Goal: Use online tool/utility: Use online tool/utility

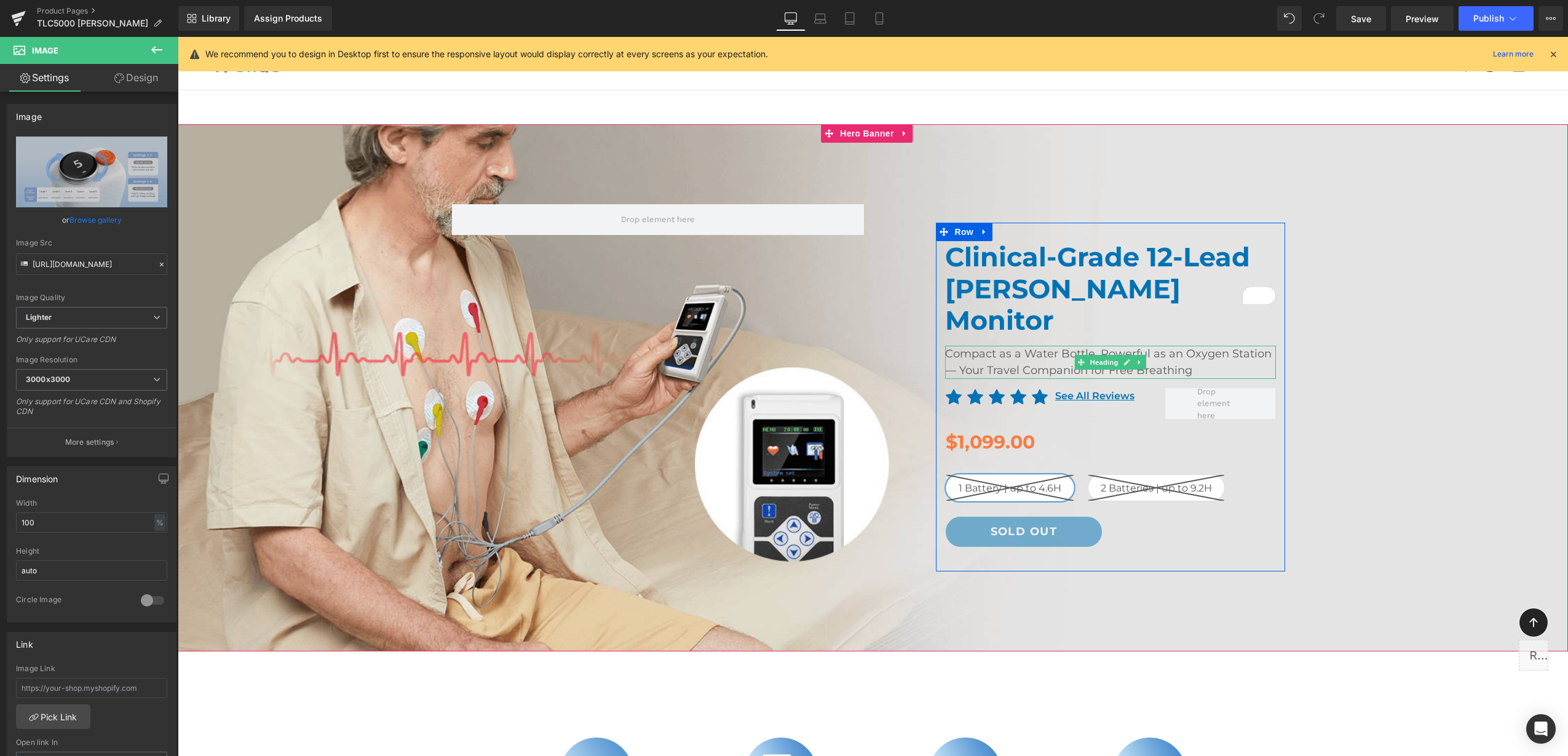
click at [1181, 345] on h2 "Compact as a Water Bottle, Powerful as an Oxygen Station — Your Travel Companio…" at bounding box center [1110, 362] width 331 height 33
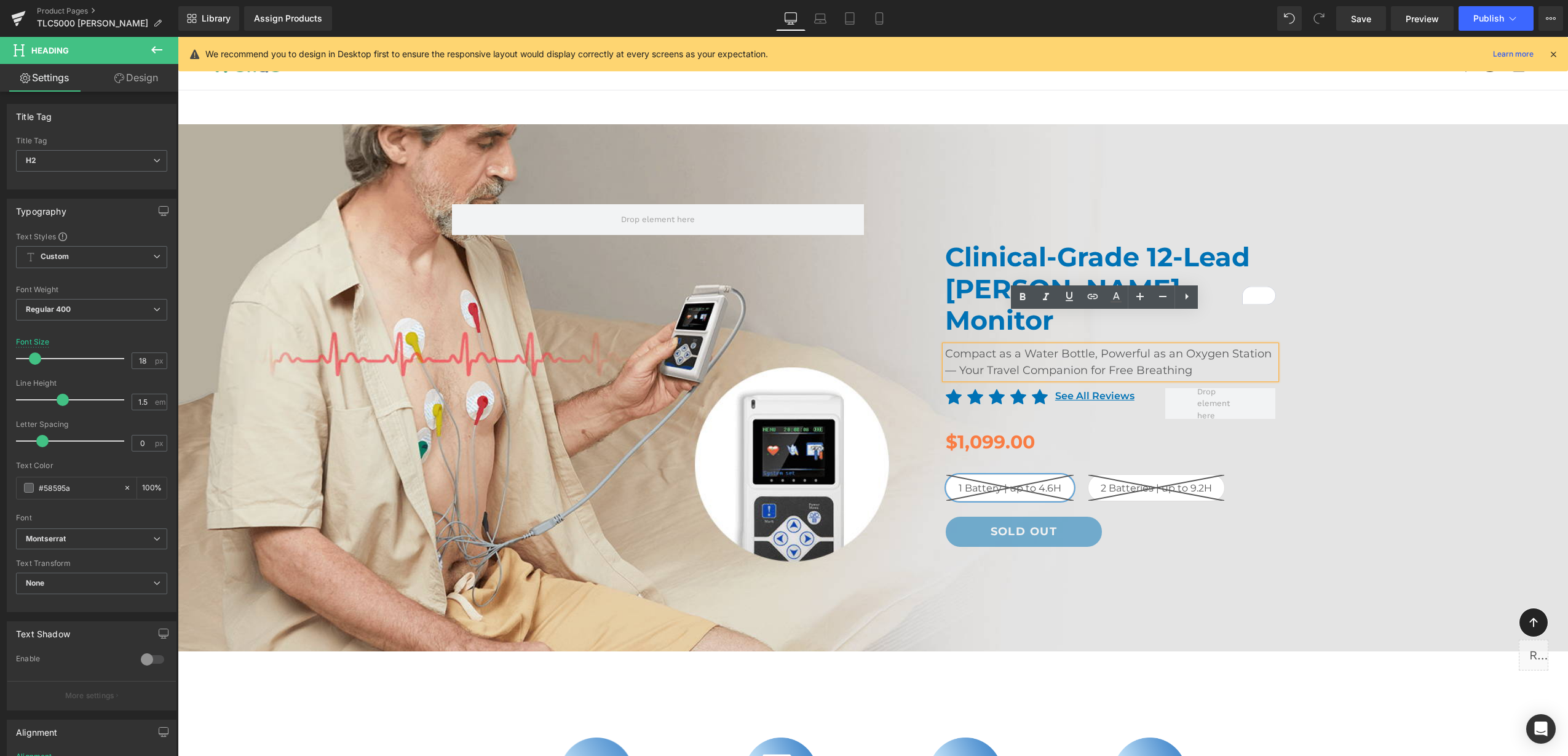
drag, startPoint x: 1198, startPoint y: 337, endPoint x: 937, endPoint y: 324, distance: 261.3
click at [945, 345] on div "Compact as a Water Bottle, Powerful as an Oxygen Station — Your Travel Companio…" at bounding box center [1110, 362] width 331 height 33
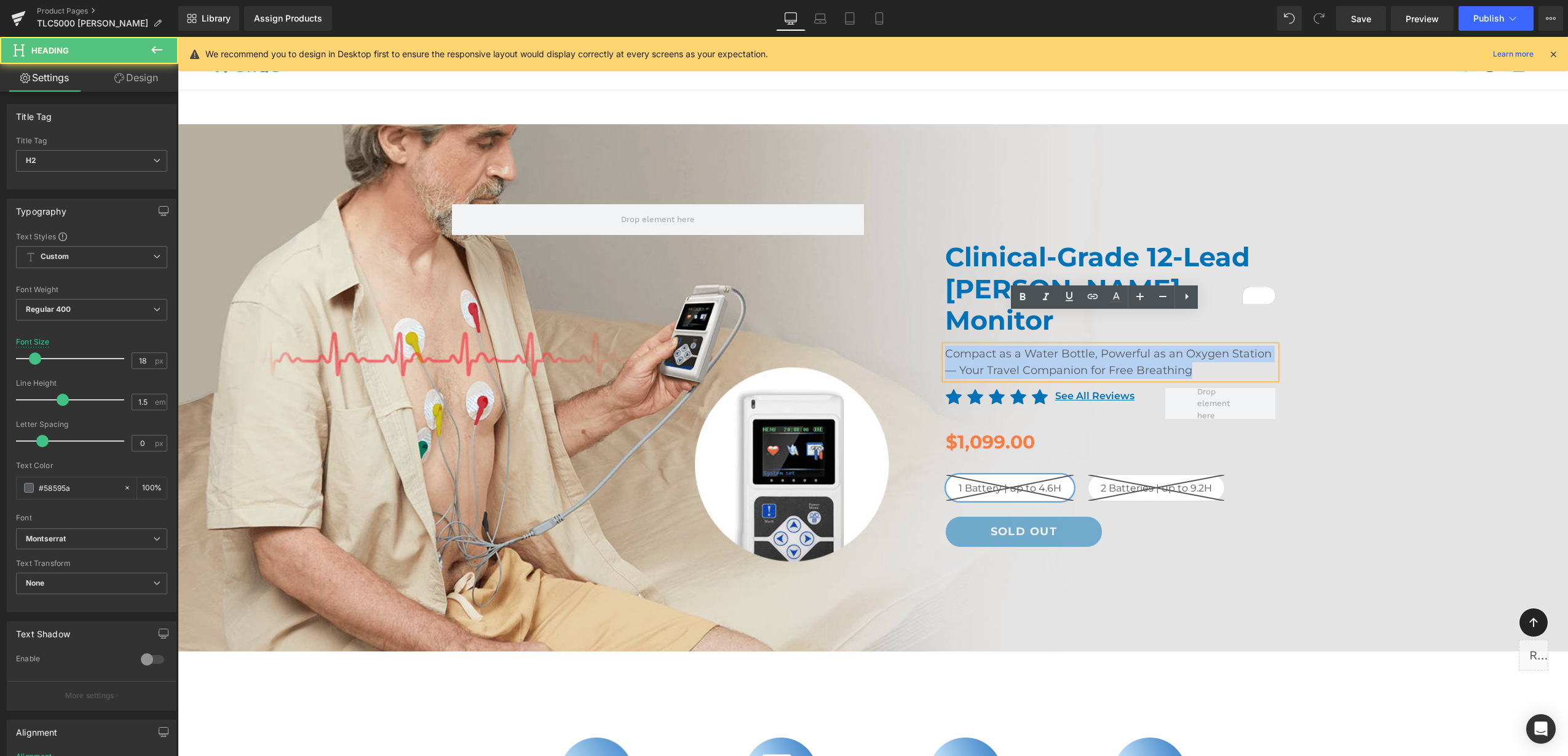
drag, startPoint x: 941, startPoint y: 320, endPoint x: 1188, endPoint y: 338, distance: 247.7
click at [1188, 345] on h2 "Compact as a Water Bottle, Powerful as an Oxygen Station — Your Travel Companio…" at bounding box center [1110, 362] width 331 height 33
paste div "To enrich screen reader interactions, please activate Accessibility in Grammarl…"
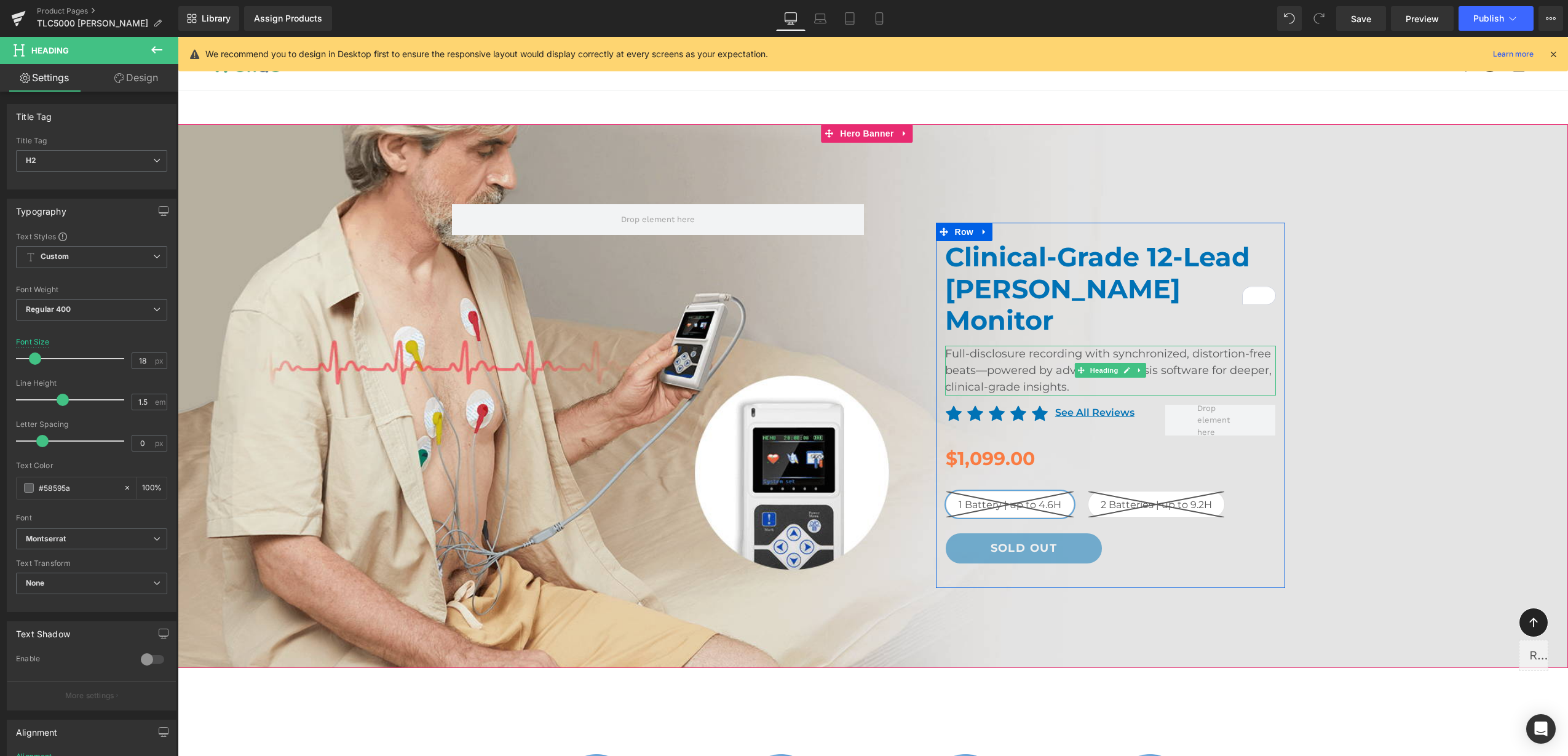
click at [1063, 345] on h2 "Full-disclosure recording with synchronized, distortion-free beats—powered by a…" at bounding box center [1110, 370] width 331 height 50
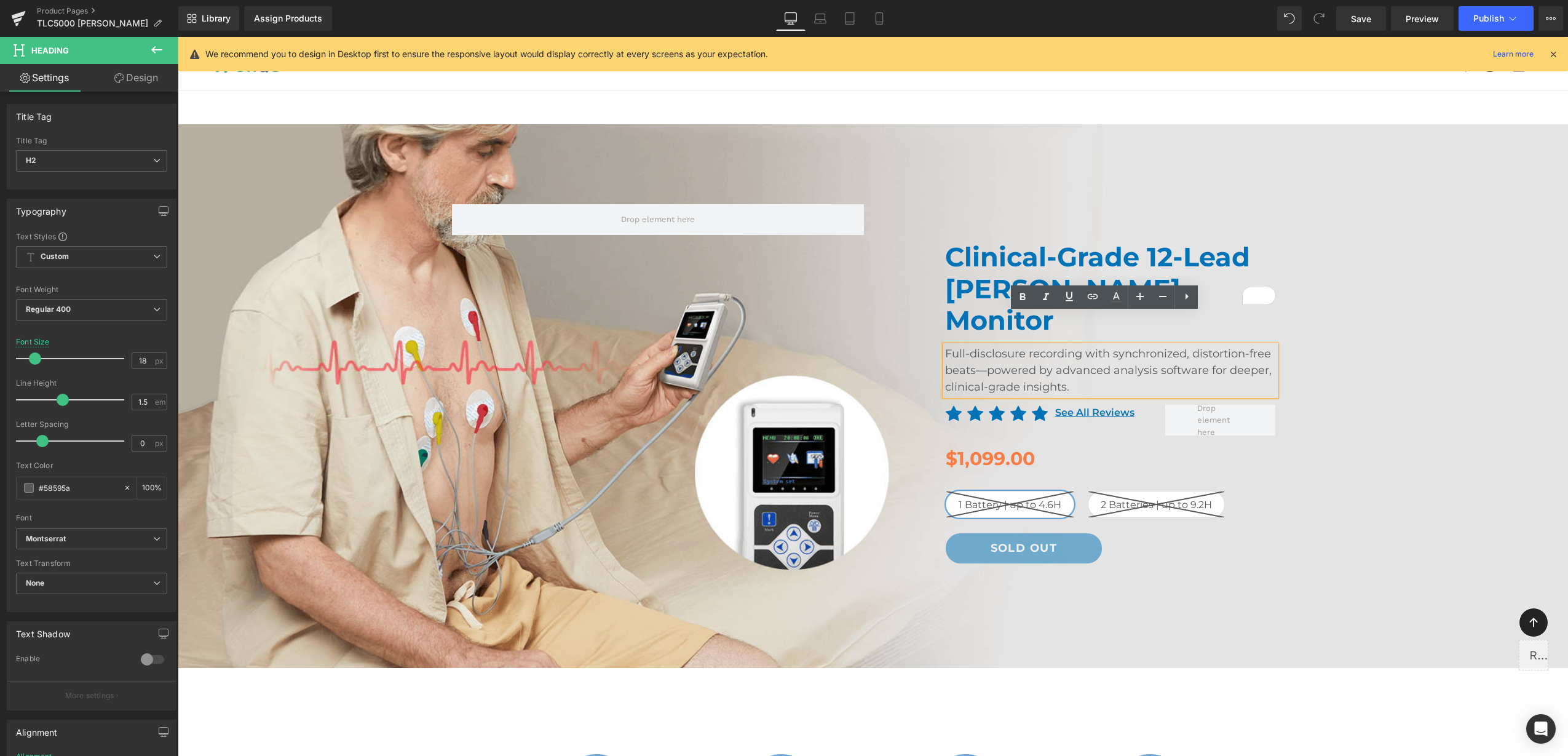
drag, startPoint x: 1070, startPoint y: 352, endPoint x: 939, endPoint y: 318, distance: 135.3
click at [945, 345] on div "Full-disclosure recording with synchronized, distortion-free beats—powered by a…" at bounding box center [1110, 370] width 331 height 50
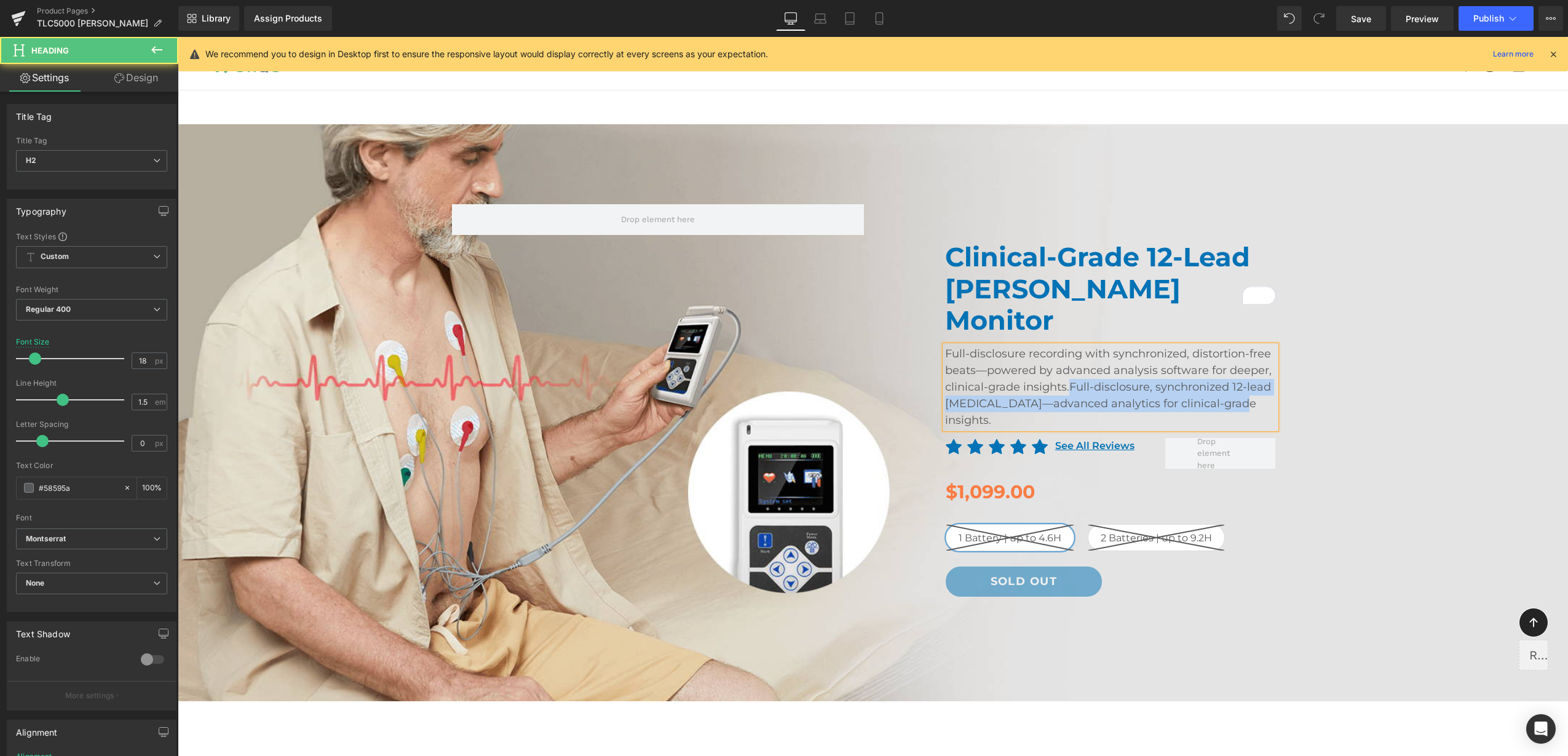
drag, startPoint x: 1065, startPoint y: 355, endPoint x: 939, endPoint y: 319, distance: 131.0
click at [945, 345] on div "Full-disclosure recording with synchronized, distortion-free beats—powered by a…" at bounding box center [1110, 387] width 331 height 83
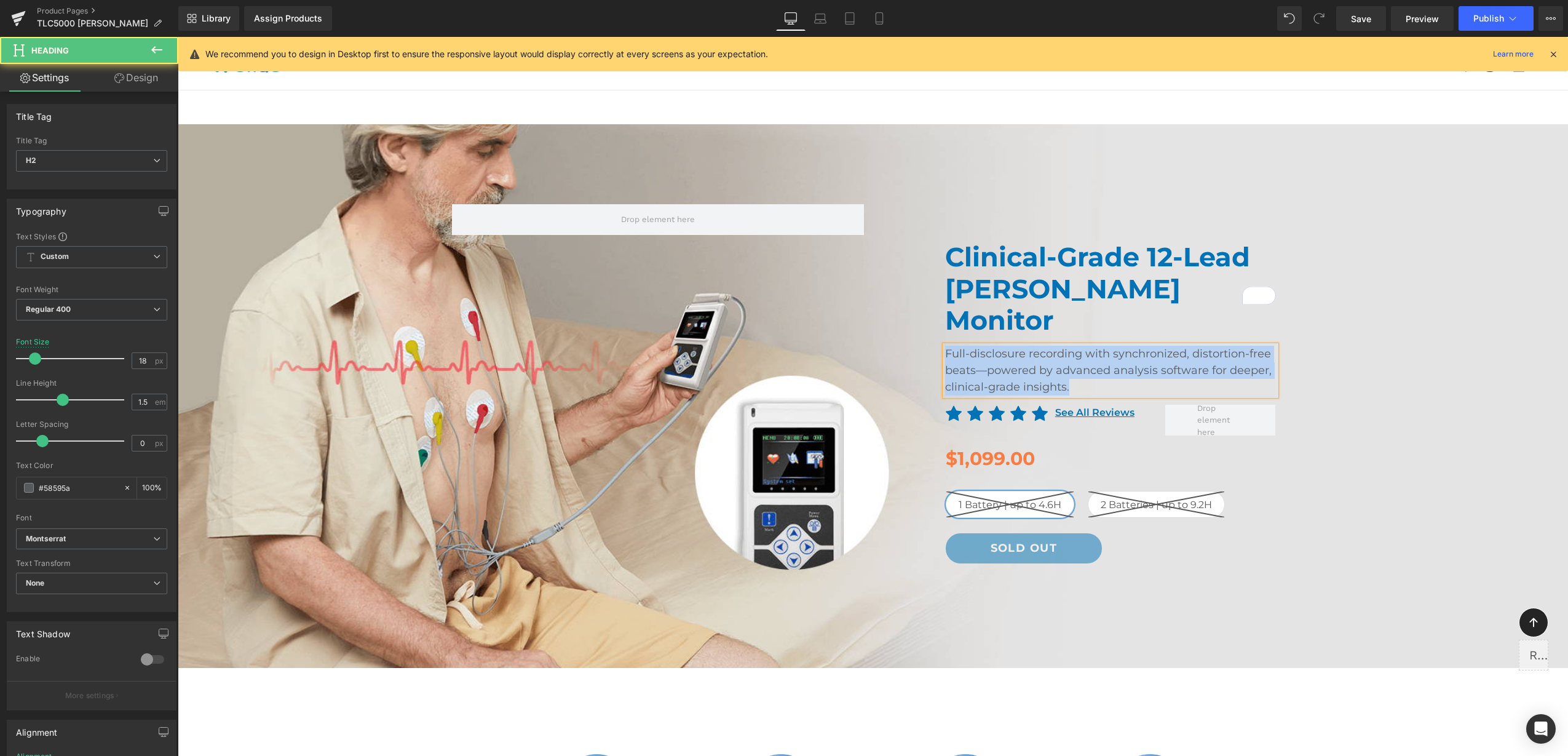
drag, startPoint x: 1078, startPoint y: 351, endPoint x: 933, endPoint y: 316, distance: 149.2
click at [936, 316] on div "Clinical-Grade 12-Lead [PERSON_NAME] Monitor Heading Full-disclosure recording …" at bounding box center [1110, 411] width 350 height 341
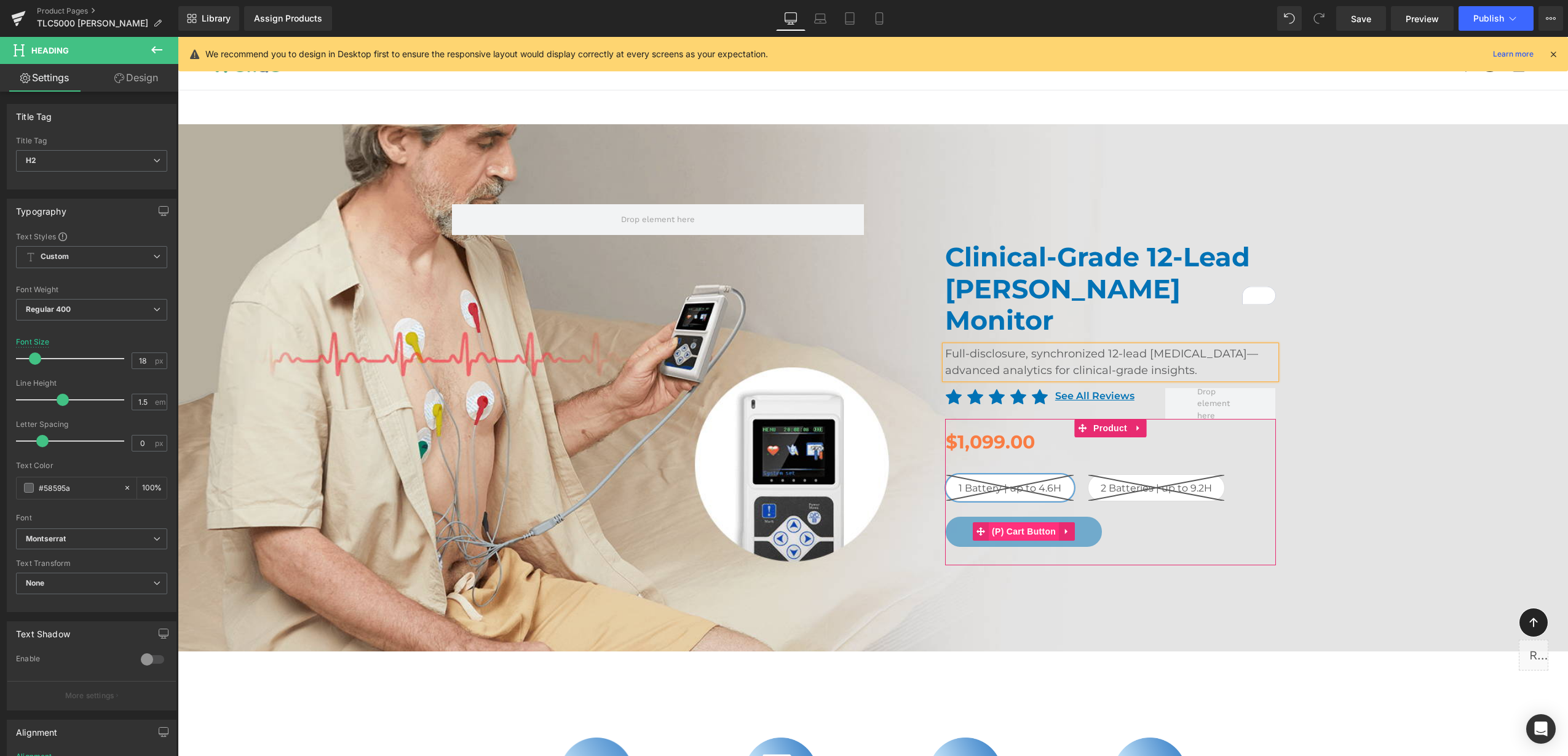
click at [1027, 522] on span "(P) Cart Button" at bounding box center [1023, 531] width 70 height 19
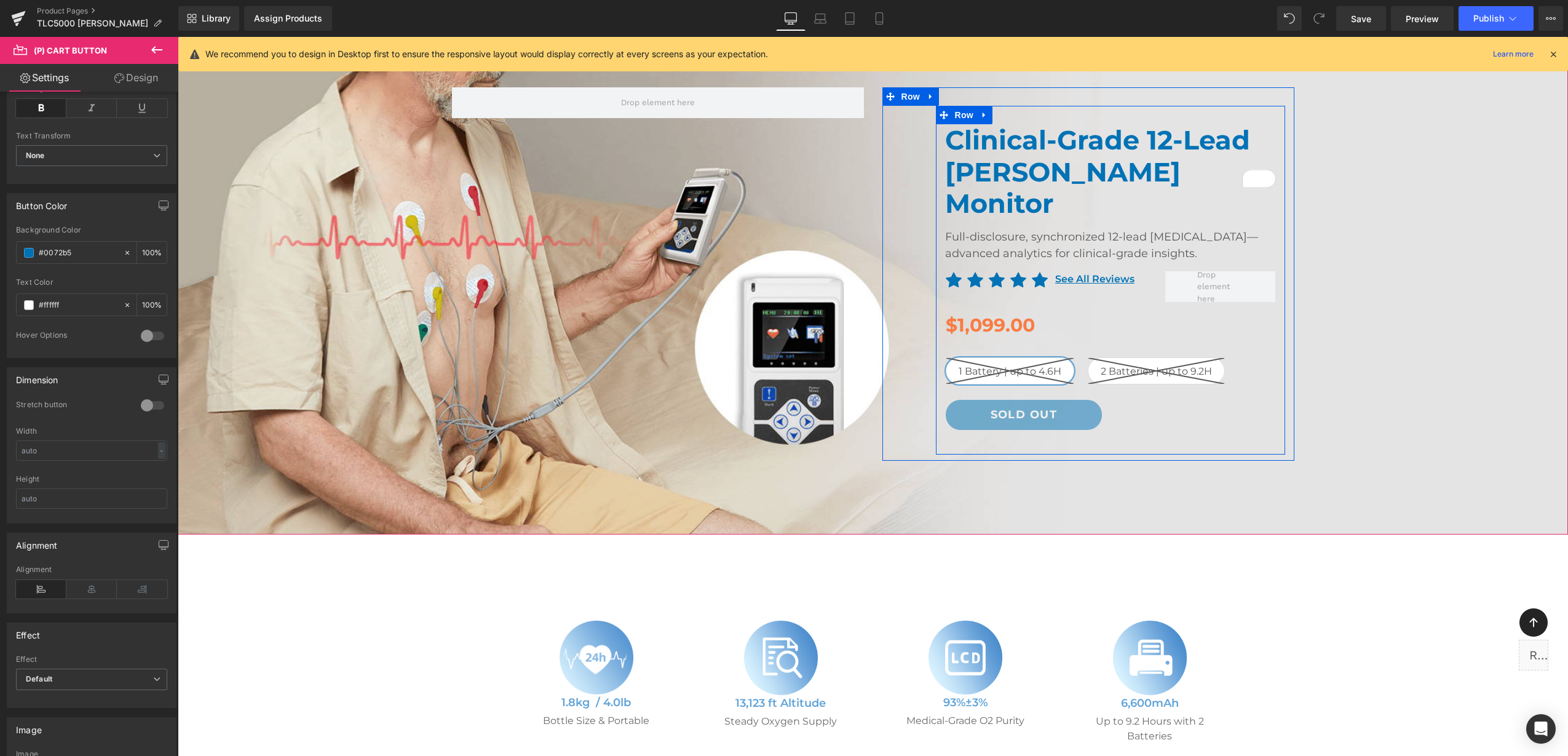
scroll to position [231, 0]
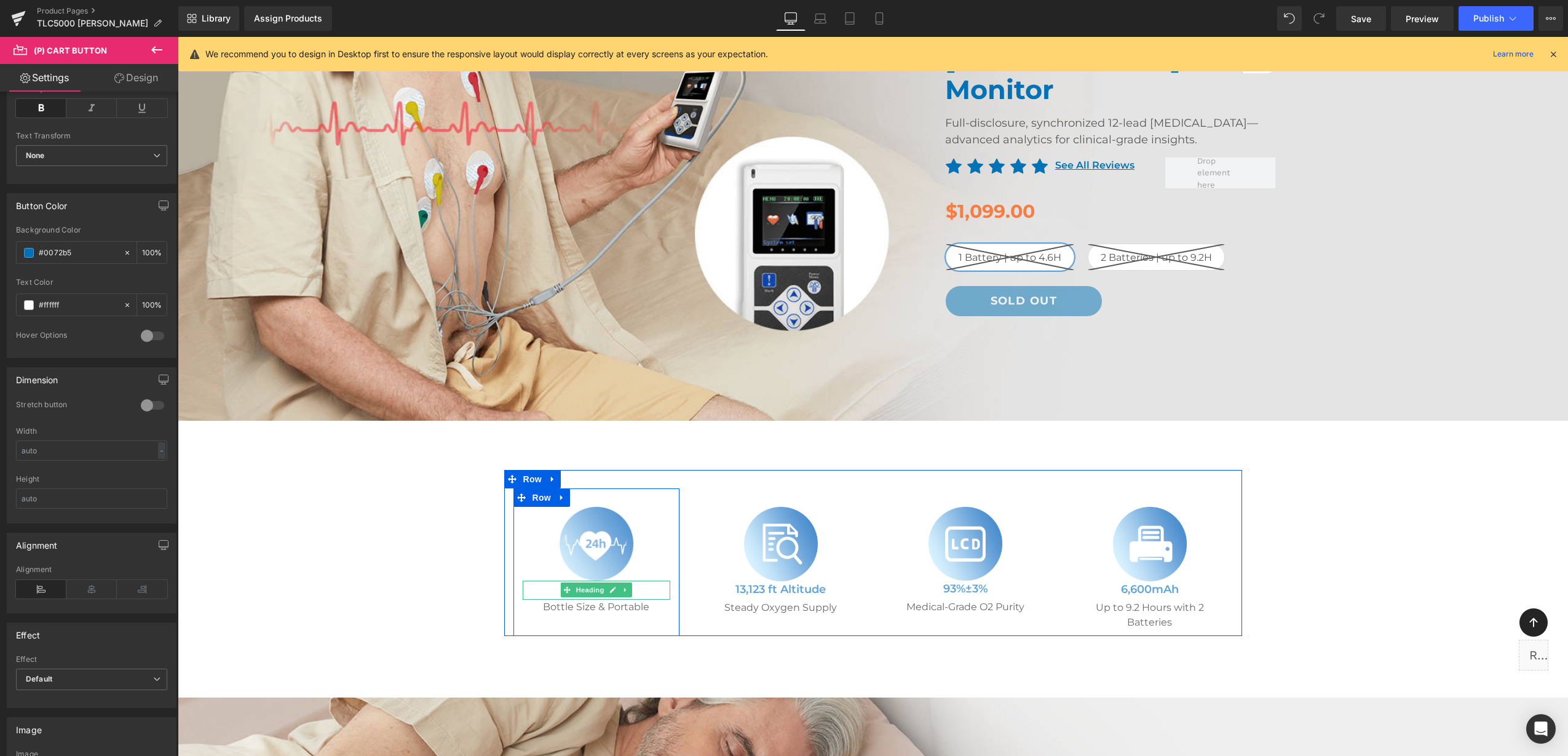
drag, startPoint x: 609, startPoint y: 558, endPoint x: 620, endPoint y: 559, distance: 11.0
click at [610, 586] on icon at bounding box center [613, 589] width 6 height 6
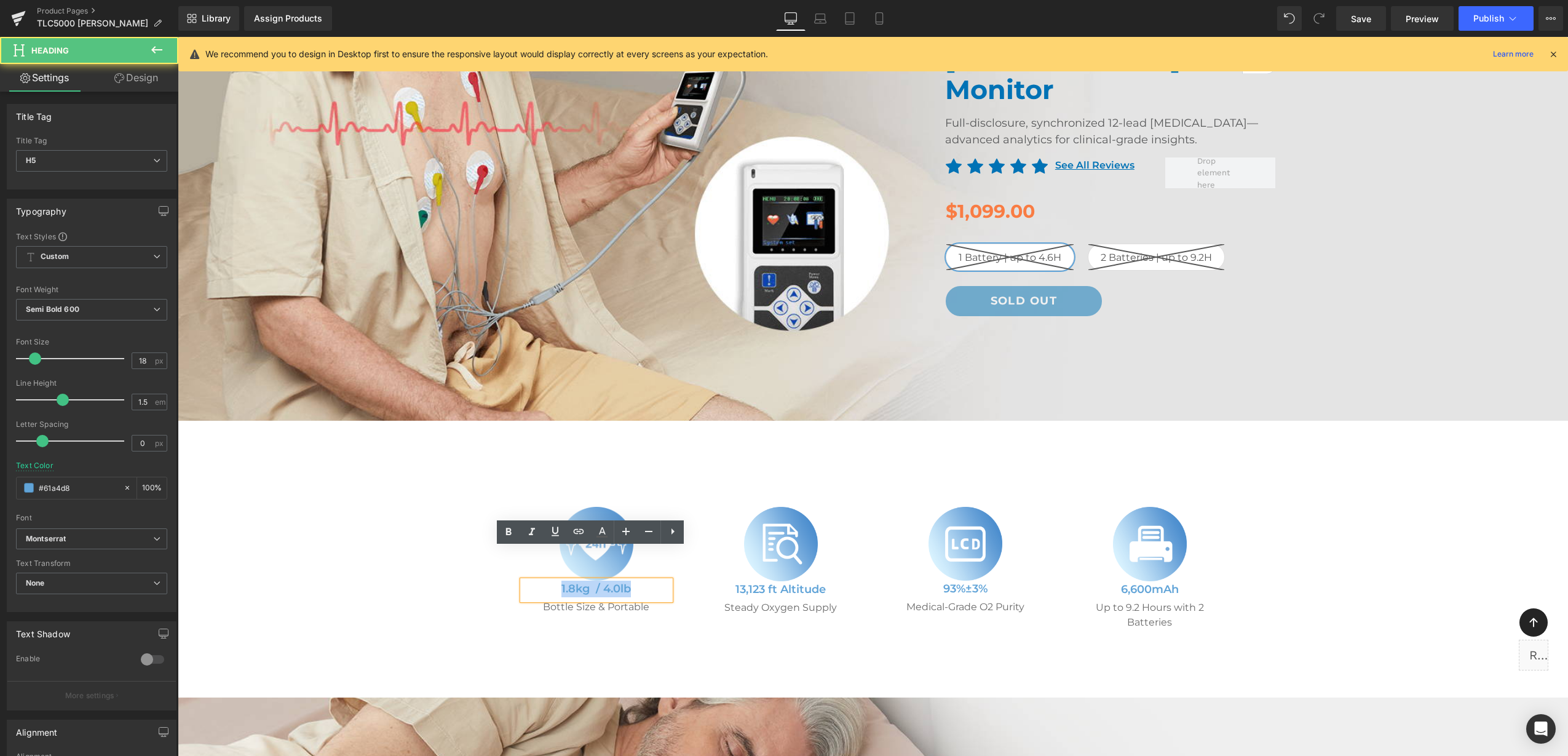
drag, startPoint x: 631, startPoint y: 559, endPoint x: 533, endPoint y: 559, distance: 98.0
click at [533, 581] on h5 "1.8kg / 4.0lb" at bounding box center [596, 589] width 147 height 17
paste div
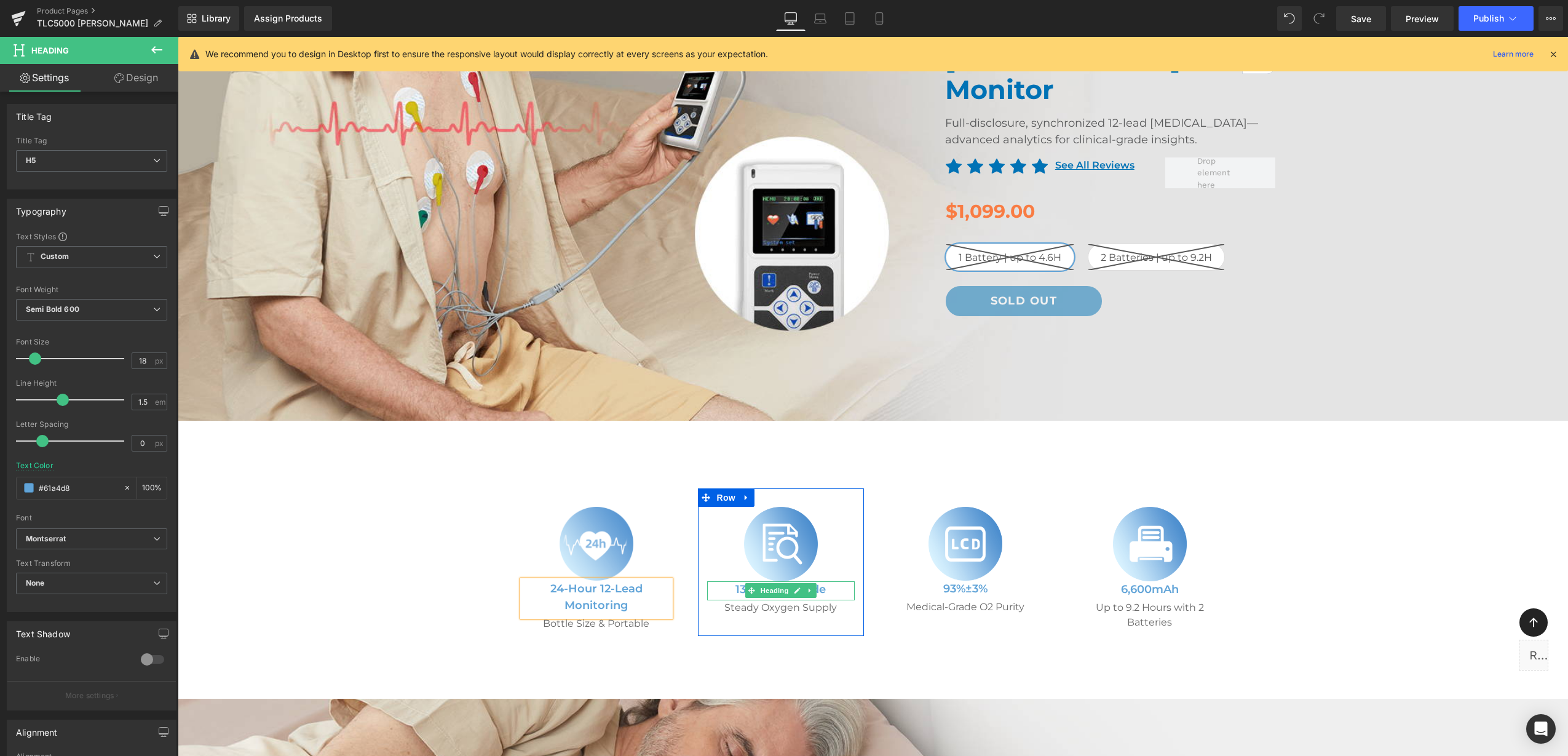
click at [795, 586] on icon at bounding box center [797, 590] width 7 height 8
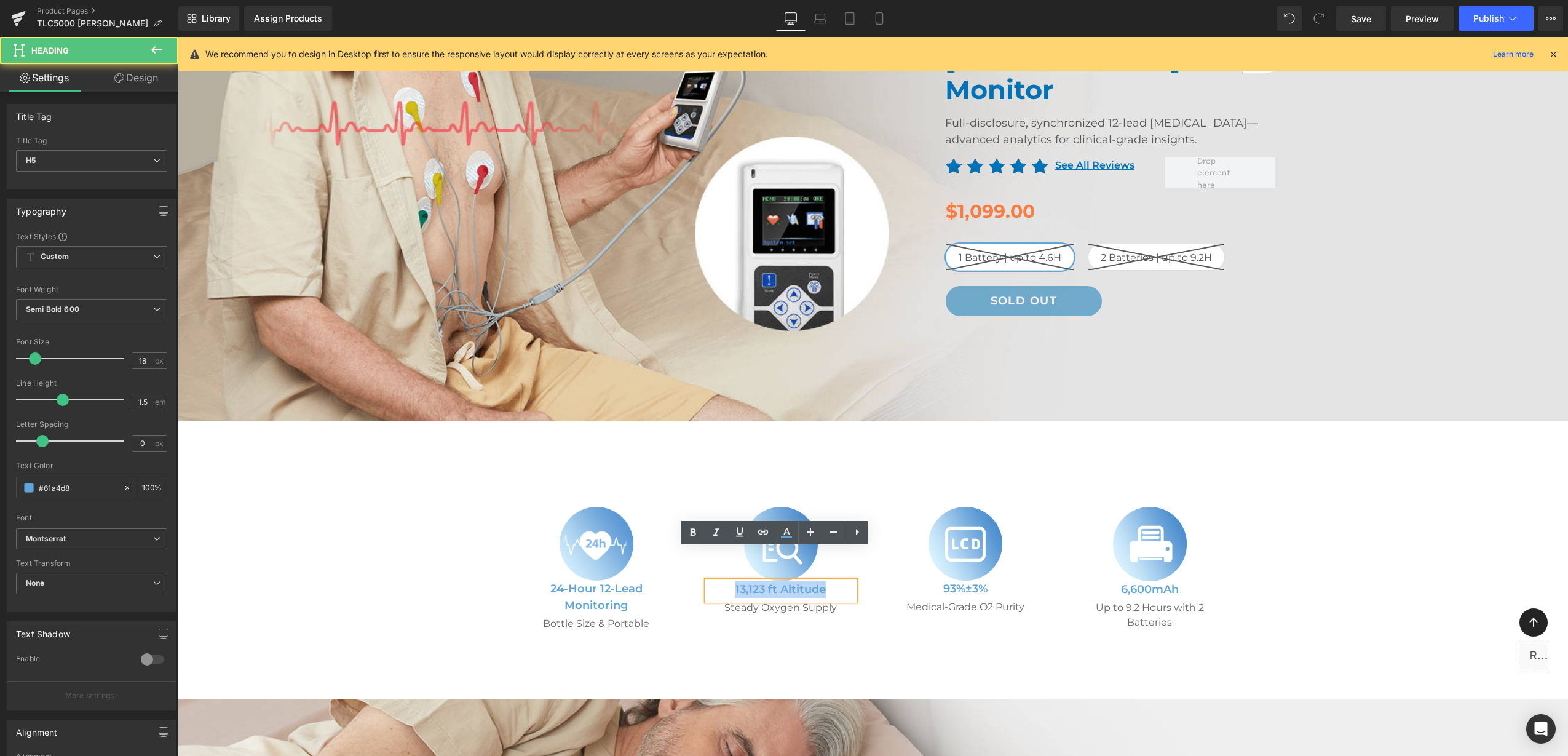
drag, startPoint x: 820, startPoint y: 556, endPoint x: 722, endPoint y: 558, distance: 98.0
click at [722, 581] on h5 "13,123 ft Altitude" at bounding box center [781, 589] width 147 height 17
paste div
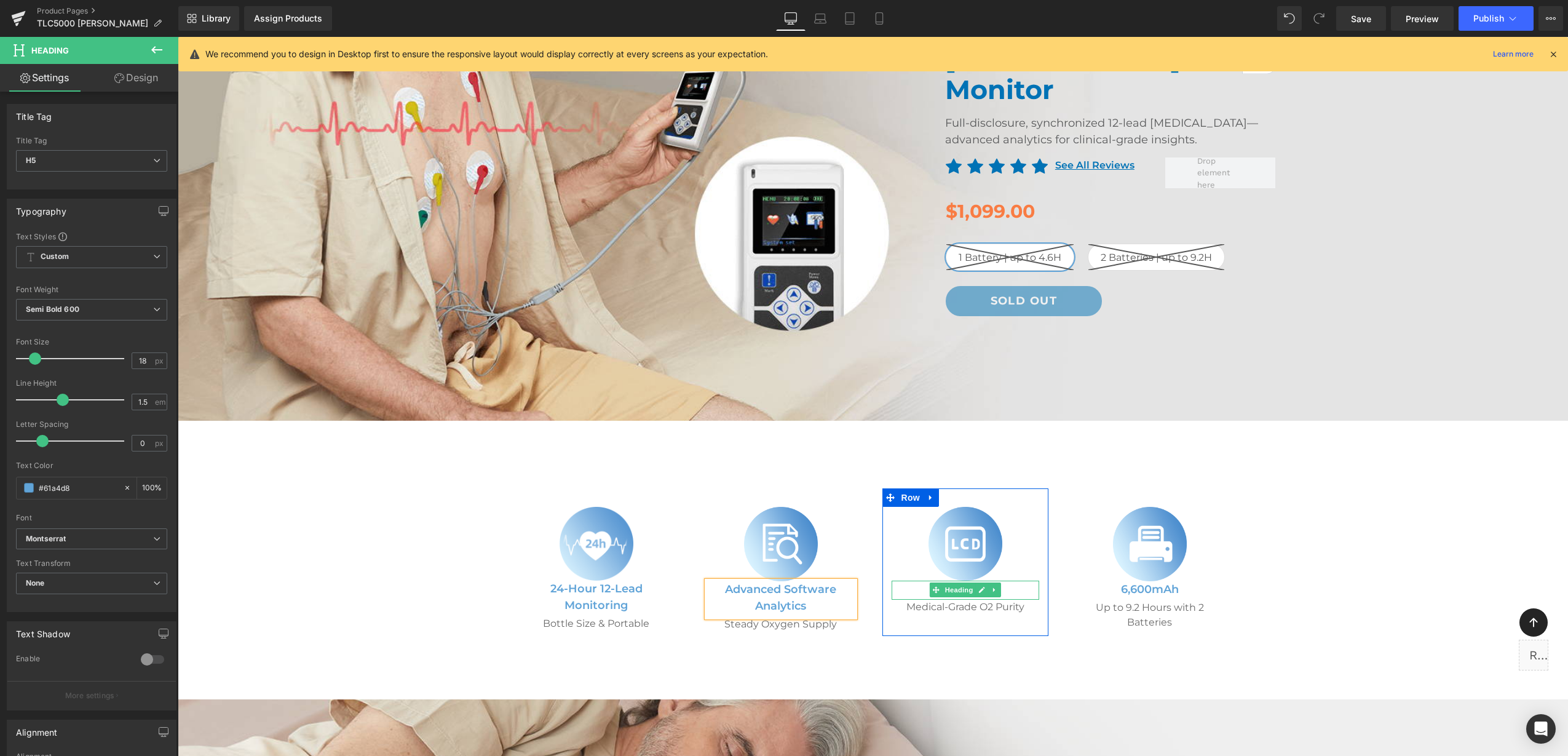
drag, startPoint x: 973, startPoint y: 559, endPoint x: 986, endPoint y: 559, distance: 13.0
click at [978, 586] on icon at bounding box center [982, 590] width 7 height 8
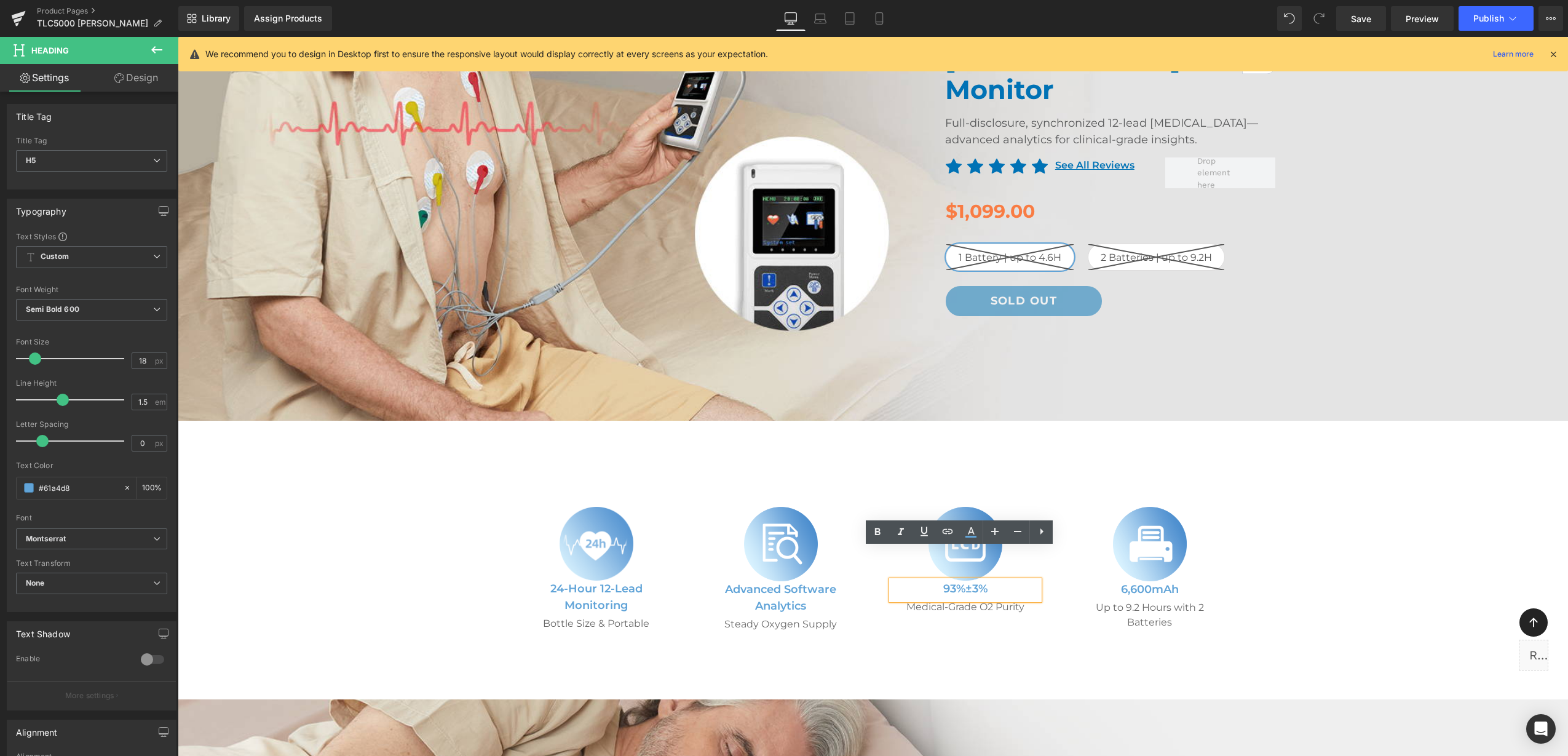
click at [898, 581] on h5 "93%±3%" at bounding box center [965, 589] width 147 height 17
paste div
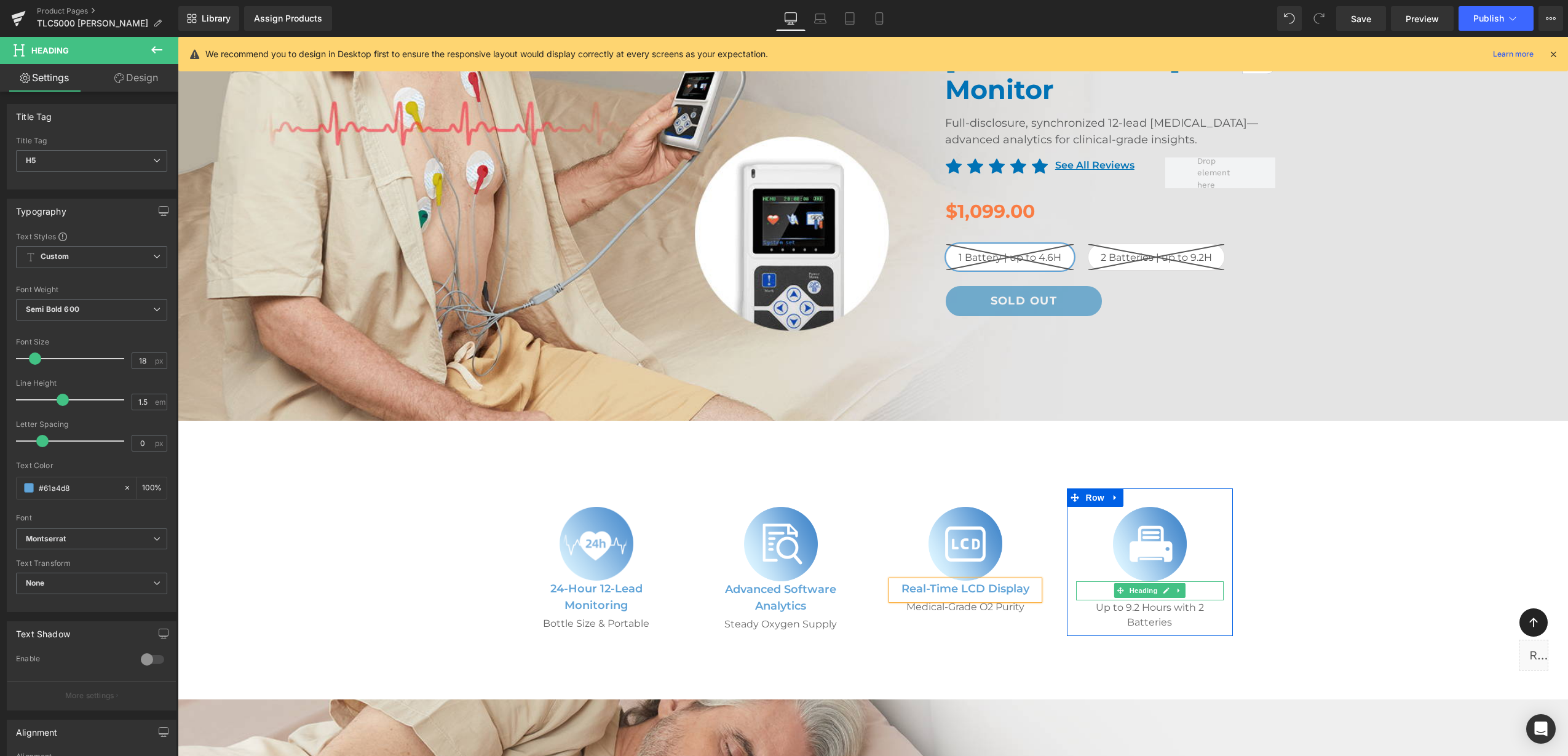
drag, startPoint x: 1159, startPoint y: 559, endPoint x: 1170, endPoint y: 563, distance: 11.7
click at [1164, 587] on icon at bounding box center [1166, 590] width 6 height 6
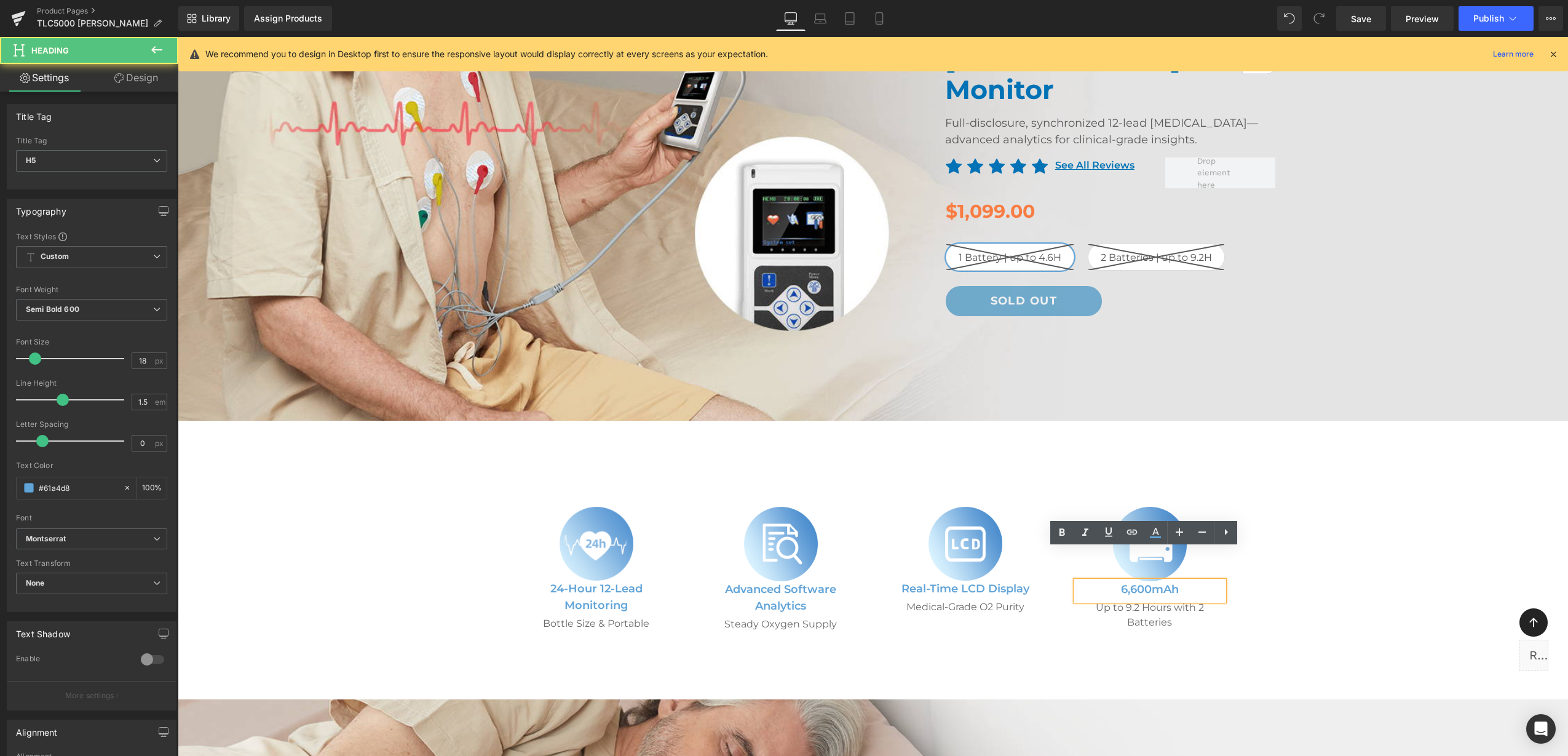
click at [1101, 581] on div "6,600mAh" at bounding box center [1150, 591] width 147 height 19
drag, startPoint x: 1112, startPoint y: 557, endPoint x: 1197, endPoint y: 559, distance: 85.0
click at [1197, 581] on h5 "6,600mAh" at bounding box center [1150, 589] width 147 height 17
paste div
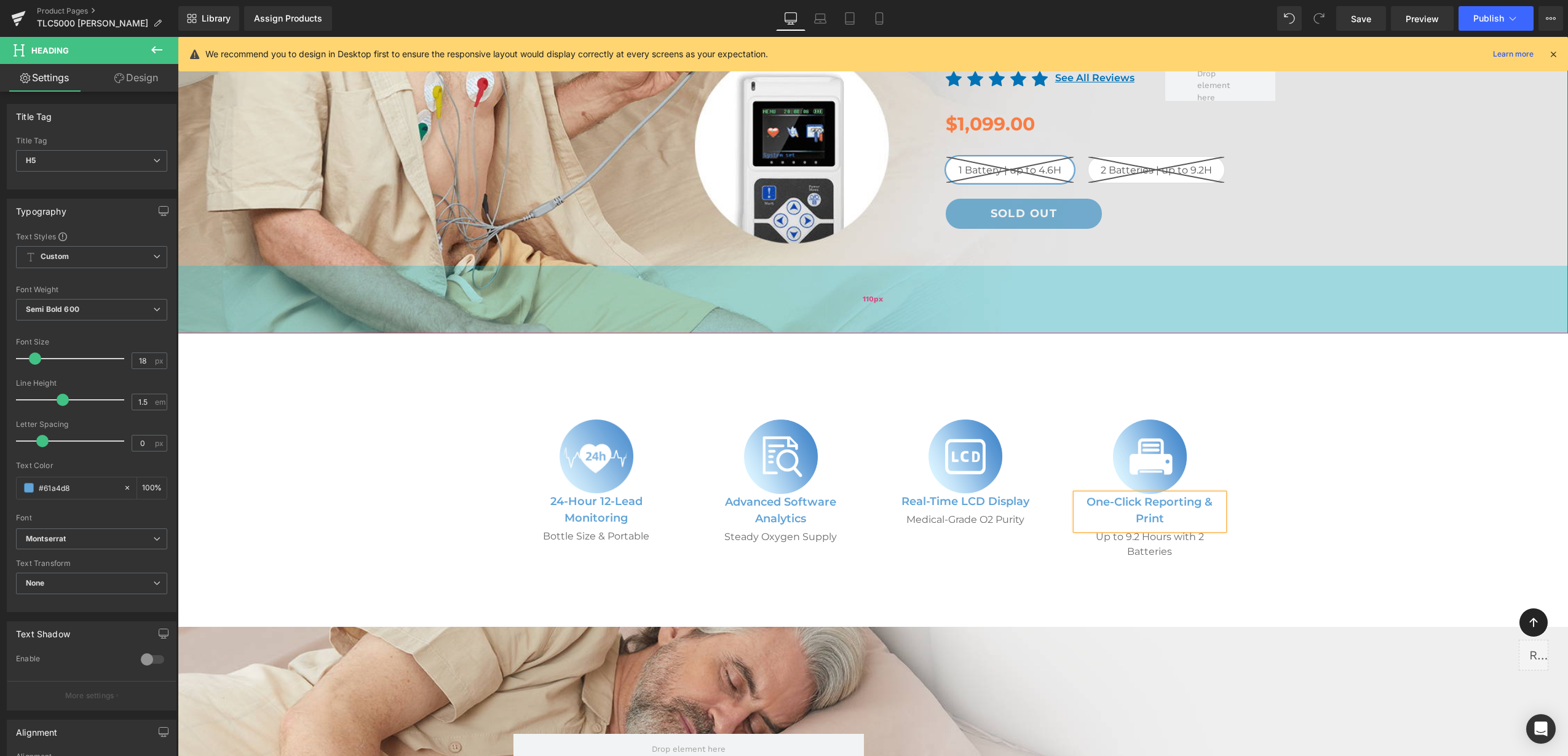
scroll to position [384, 0]
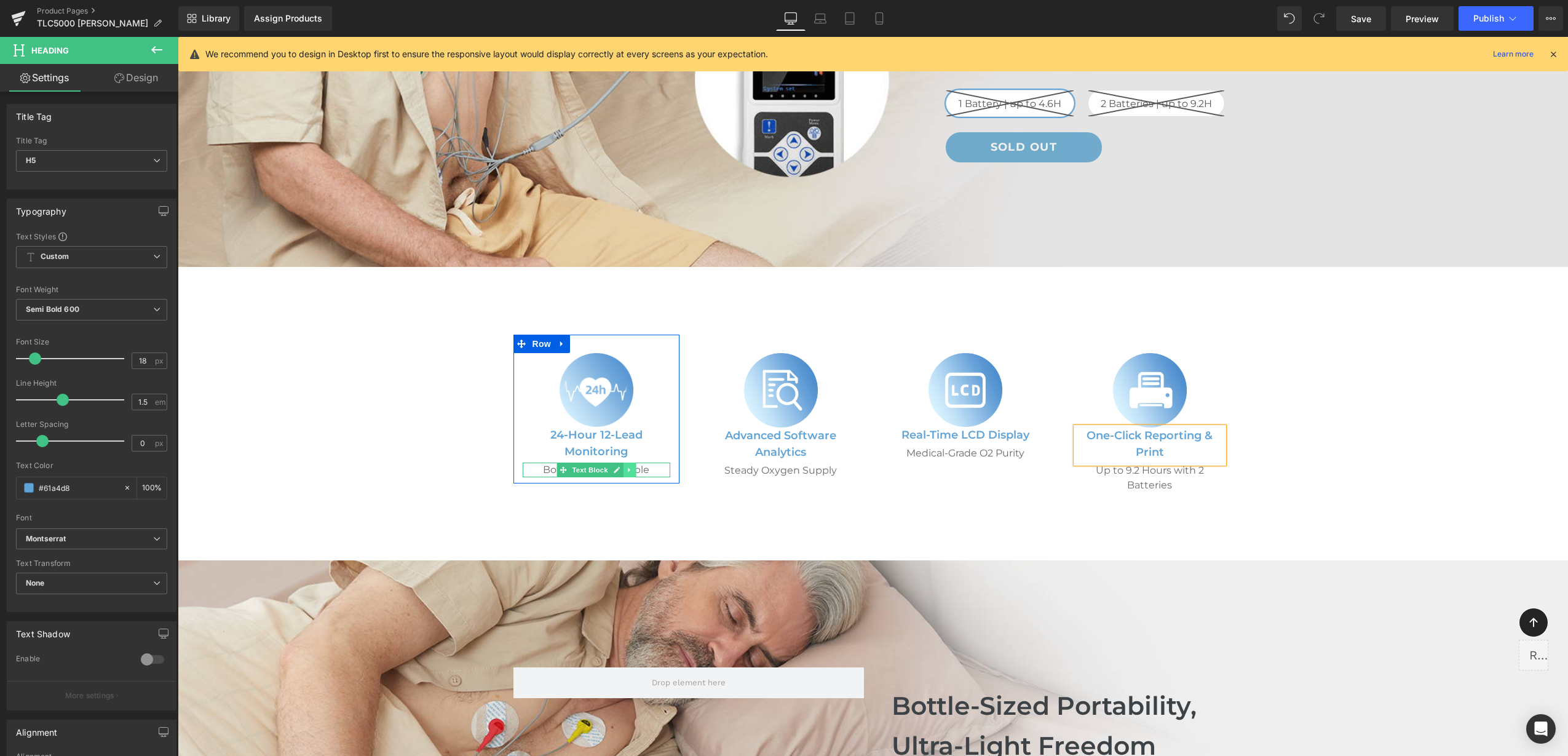
click at [626, 466] on icon at bounding box center [629, 469] width 7 height 8
click at [632, 466] on icon at bounding box center [636, 469] width 7 height 7
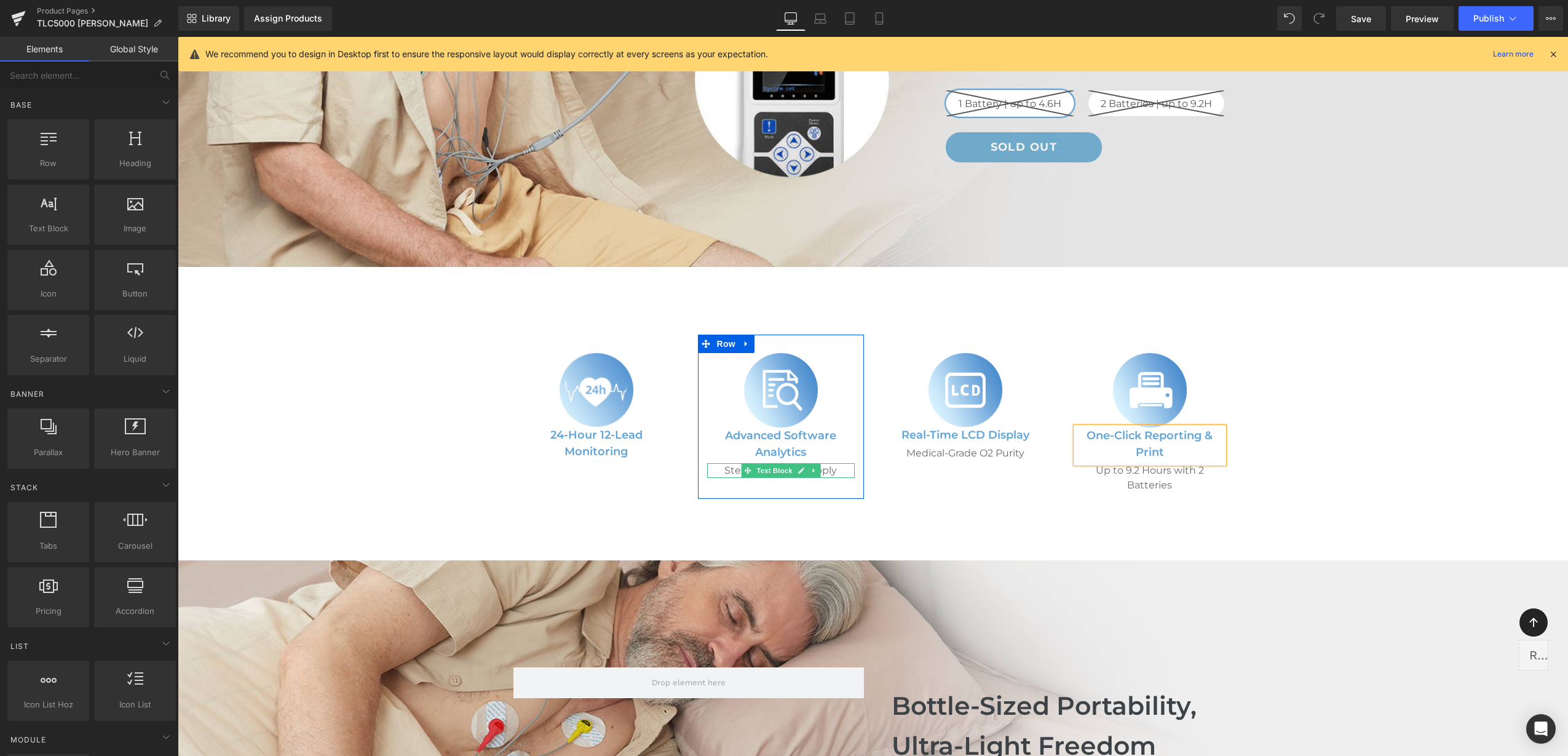
click at [811, 467] on icon at bounding box center [814, 470] width 7 height 8
click at [817, 467] on icon at bounding box center [820, 470] width 7 height 7
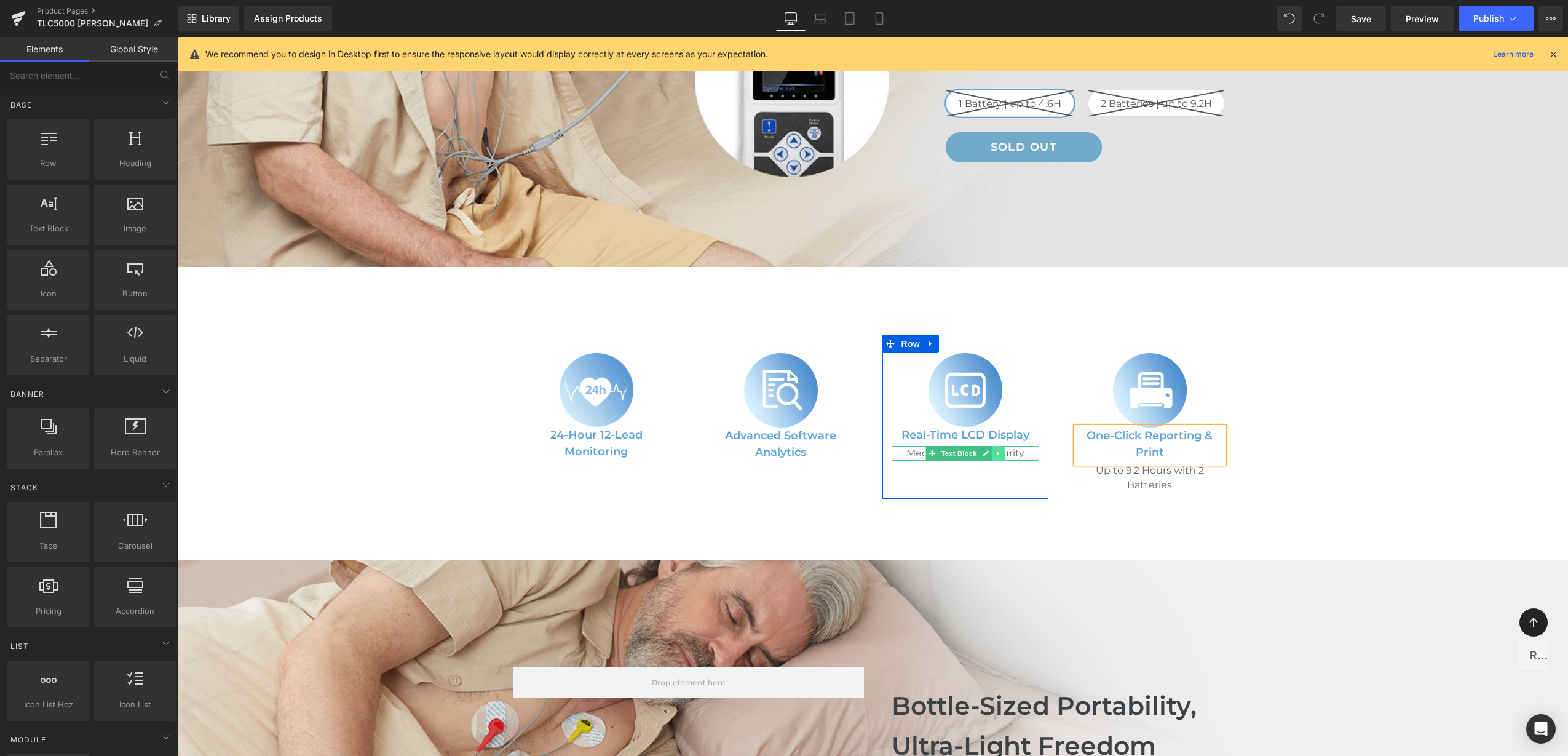
click at [995, 449] on icon at bounding box center [998, 453] width 7 height 8
click at [998, 446] on link at bounding box center [1004, 453] width 13 height 15
click at [1180, 474] on icon at bounding box center [1183, 478] width 7 height 8
click at [1186, 474] on icon at bounding box center [1189, 478] width 7 height 8
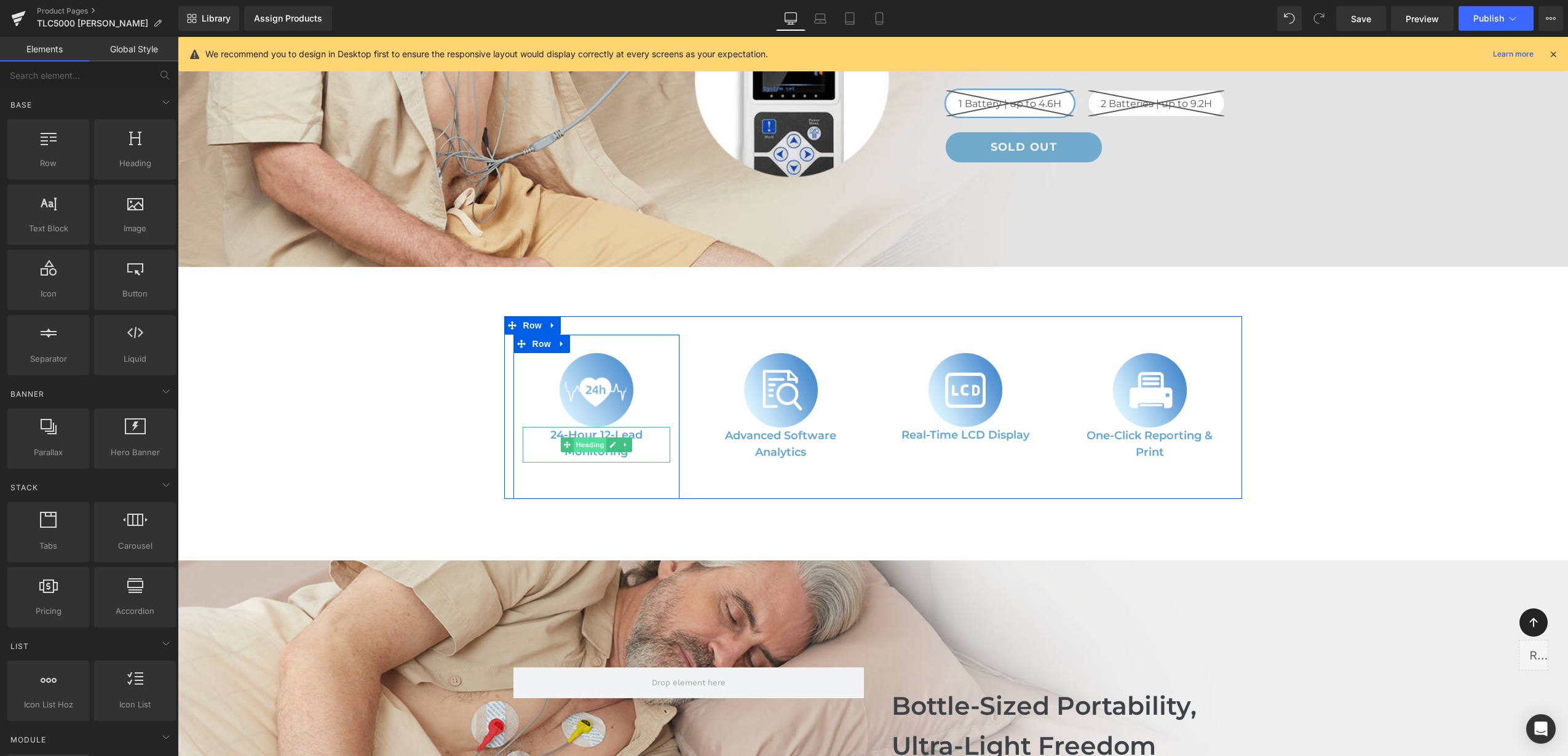
click at [590, 438] on span "Heading" at bounding box center [590, 444] width 33 height 15
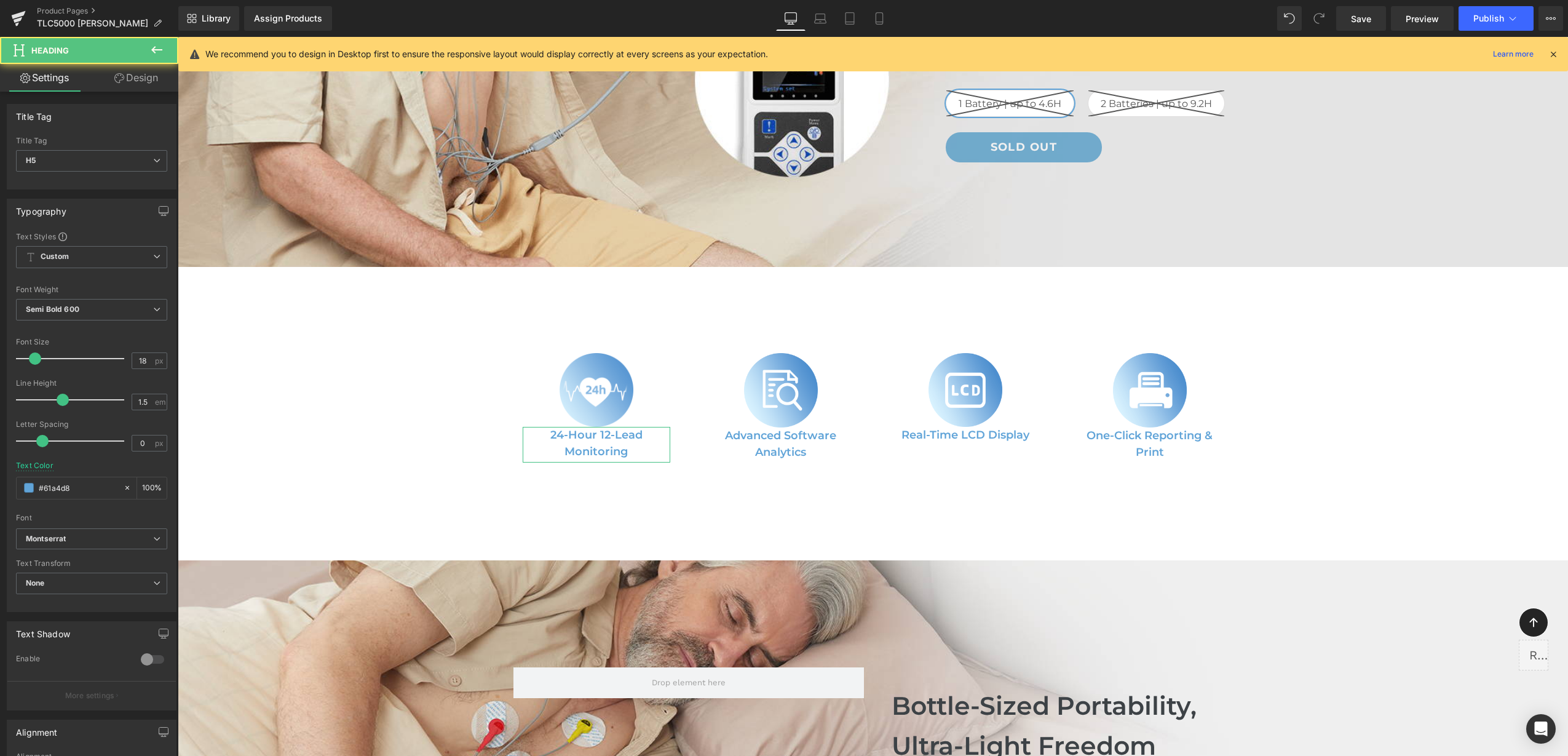
click at [124, 80] on link "Design" at bounding box center [136, 78] width 89 height 28
click at [0, 0] on div "Spacing" at bounding box center [0, 0] width 0 height 0
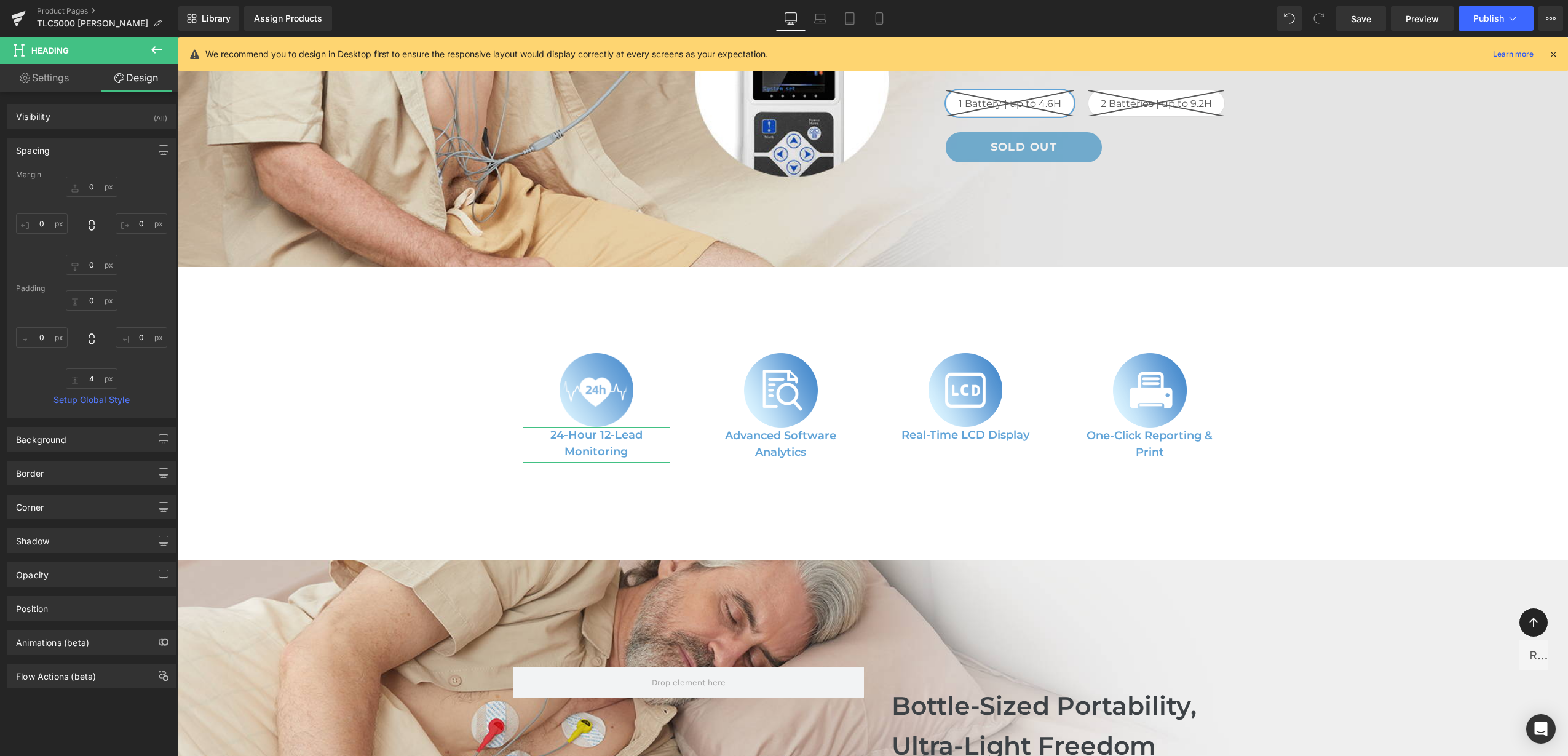
type input "0"
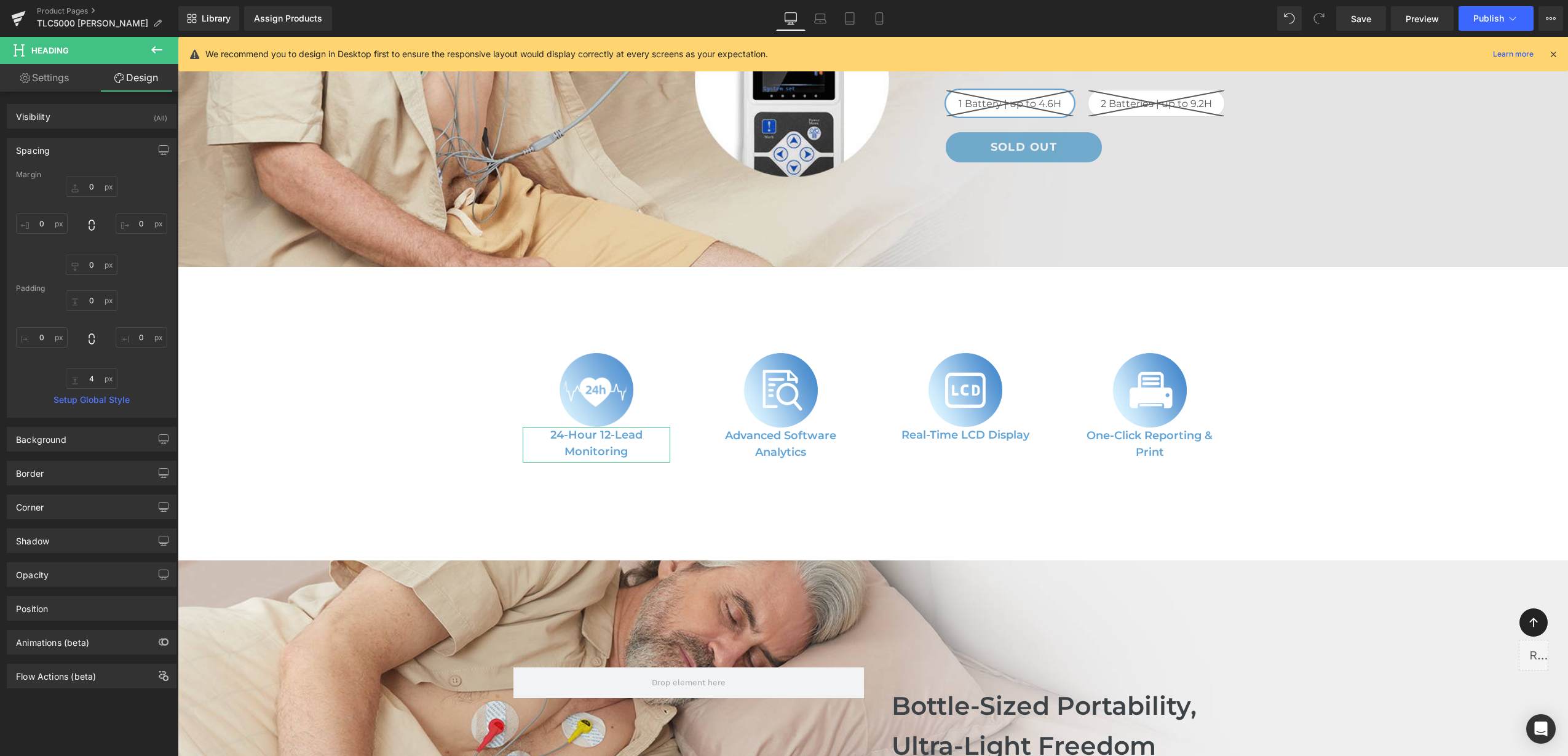
type input "0"
type input "4"
type input "0"
click at [92, 187] on input "0" at bounding box center [91, 186] width 52 height 20
type input "10"
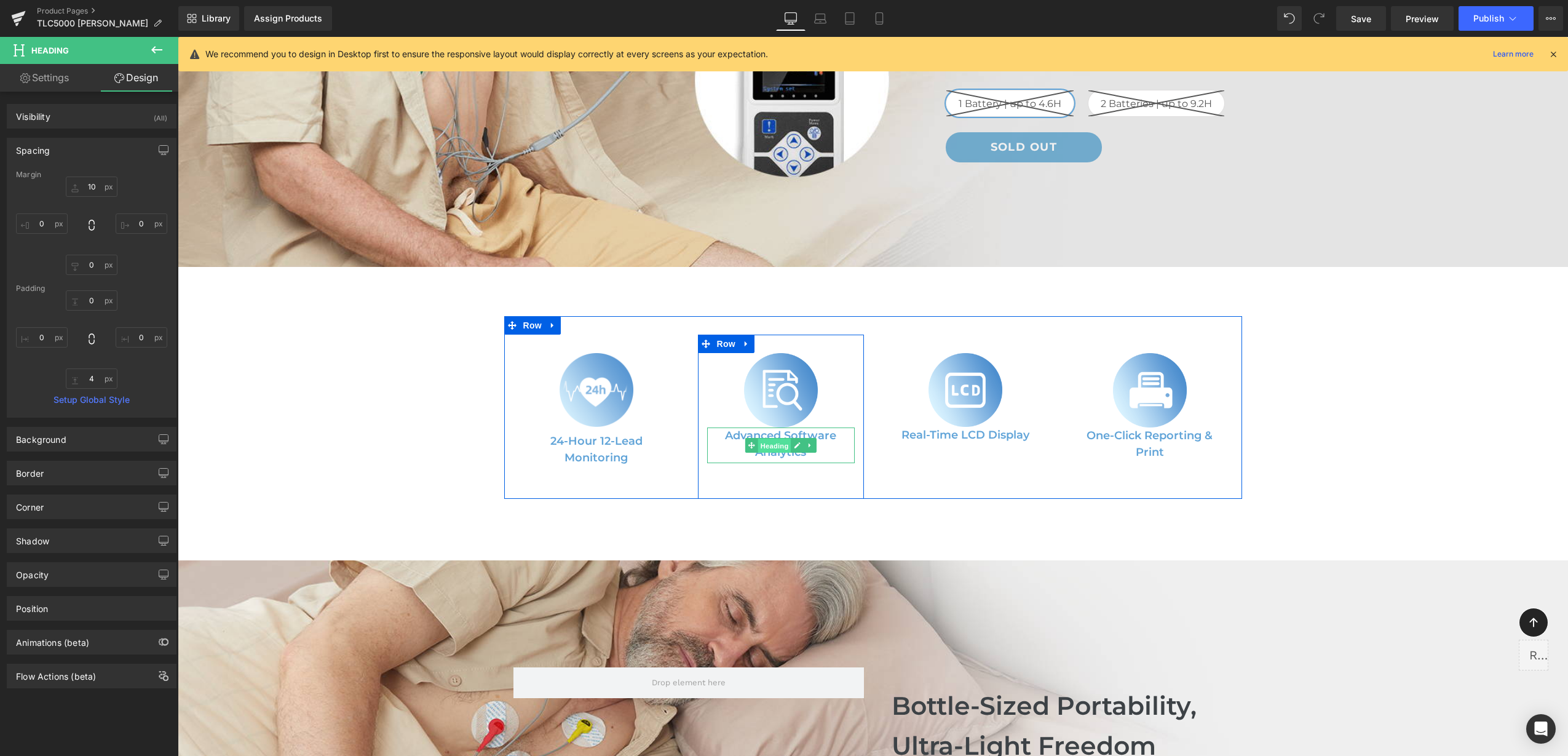
click at [759, 438] on span "Heading" at bounding box center [774, 444] width 33 height 15
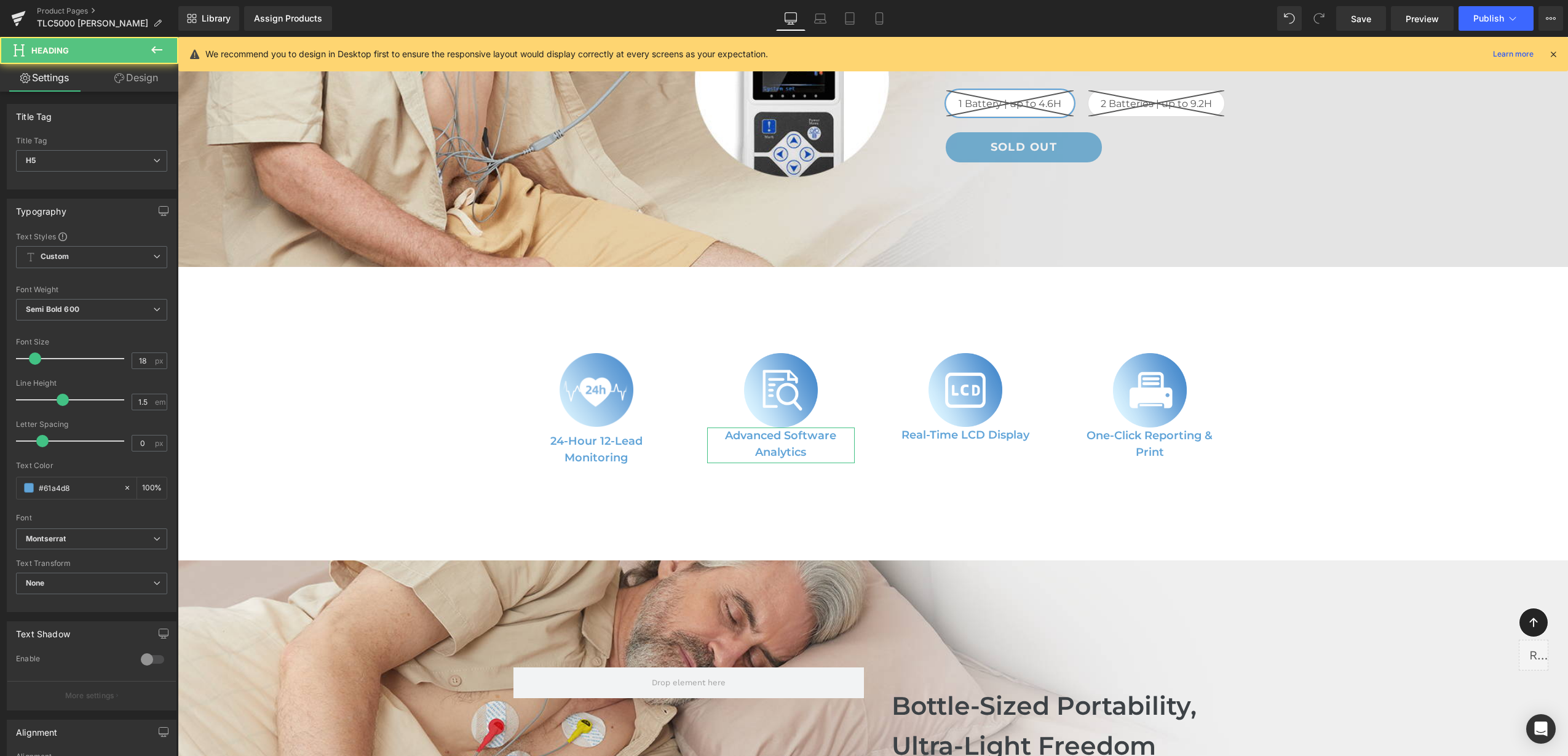
click at [145, 78] on link "Design" at bounding box center [136, 78] width 89 height 28
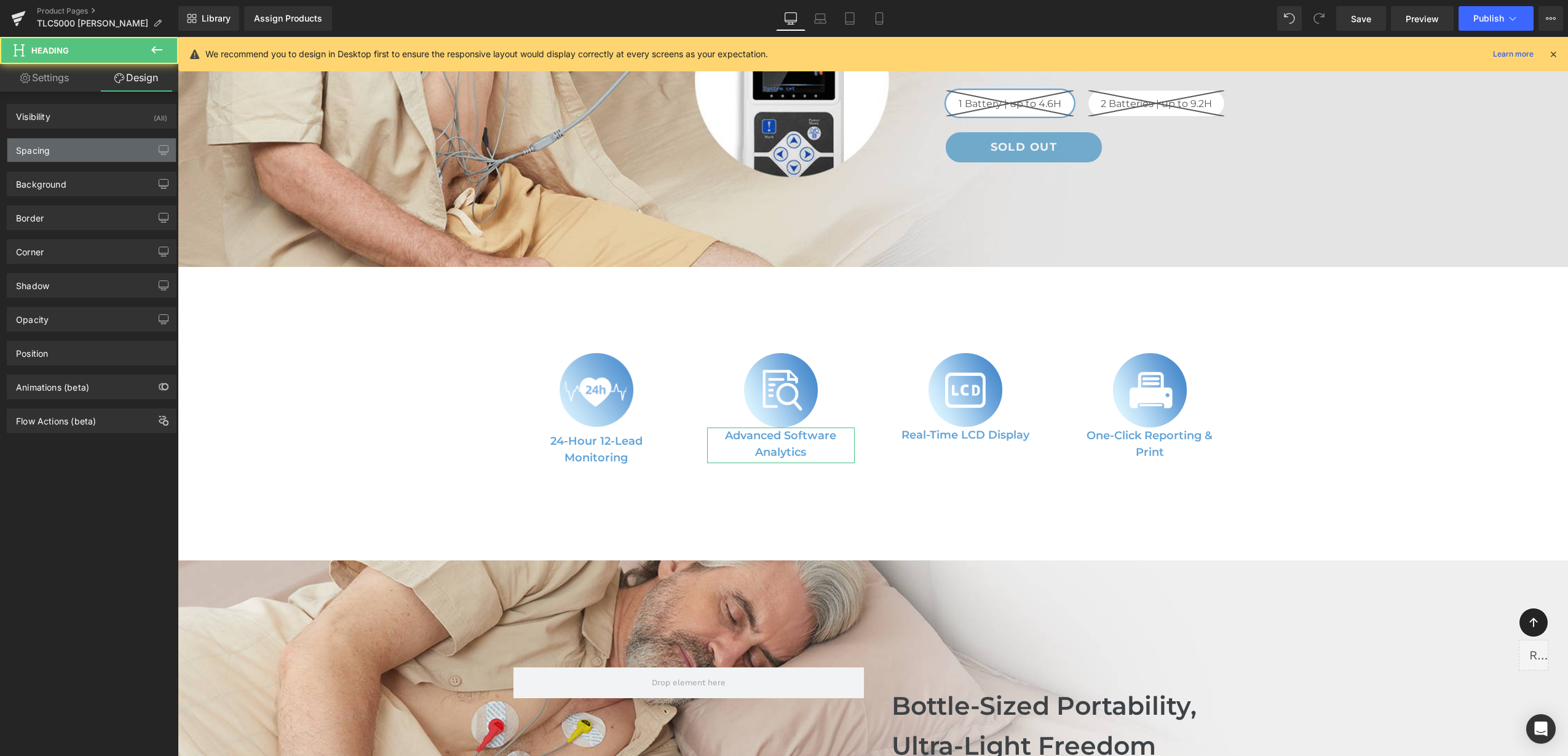
click at [92, 156] on div "Spacing" at bounding box center [91, 150] width 168 height 24
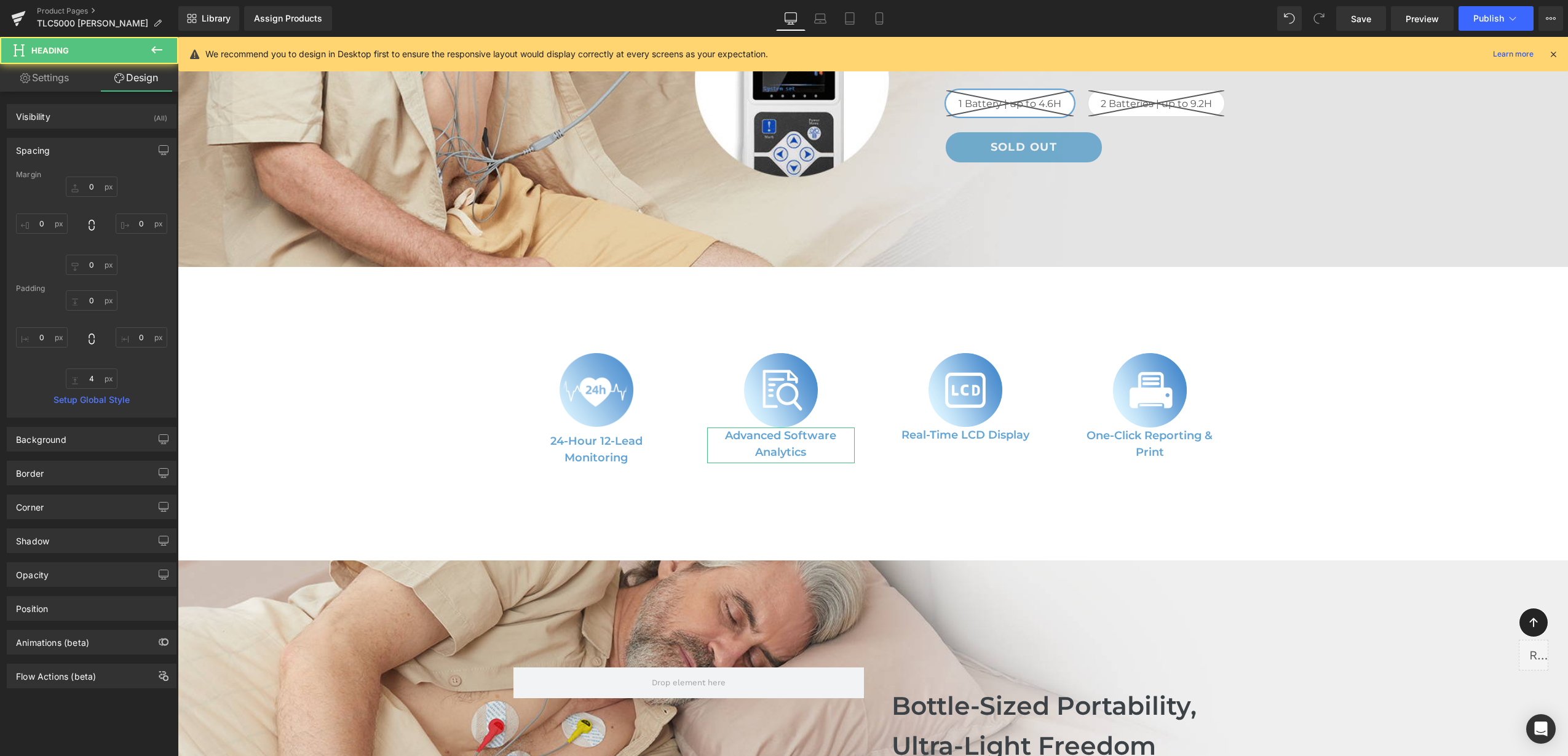
type input "0"
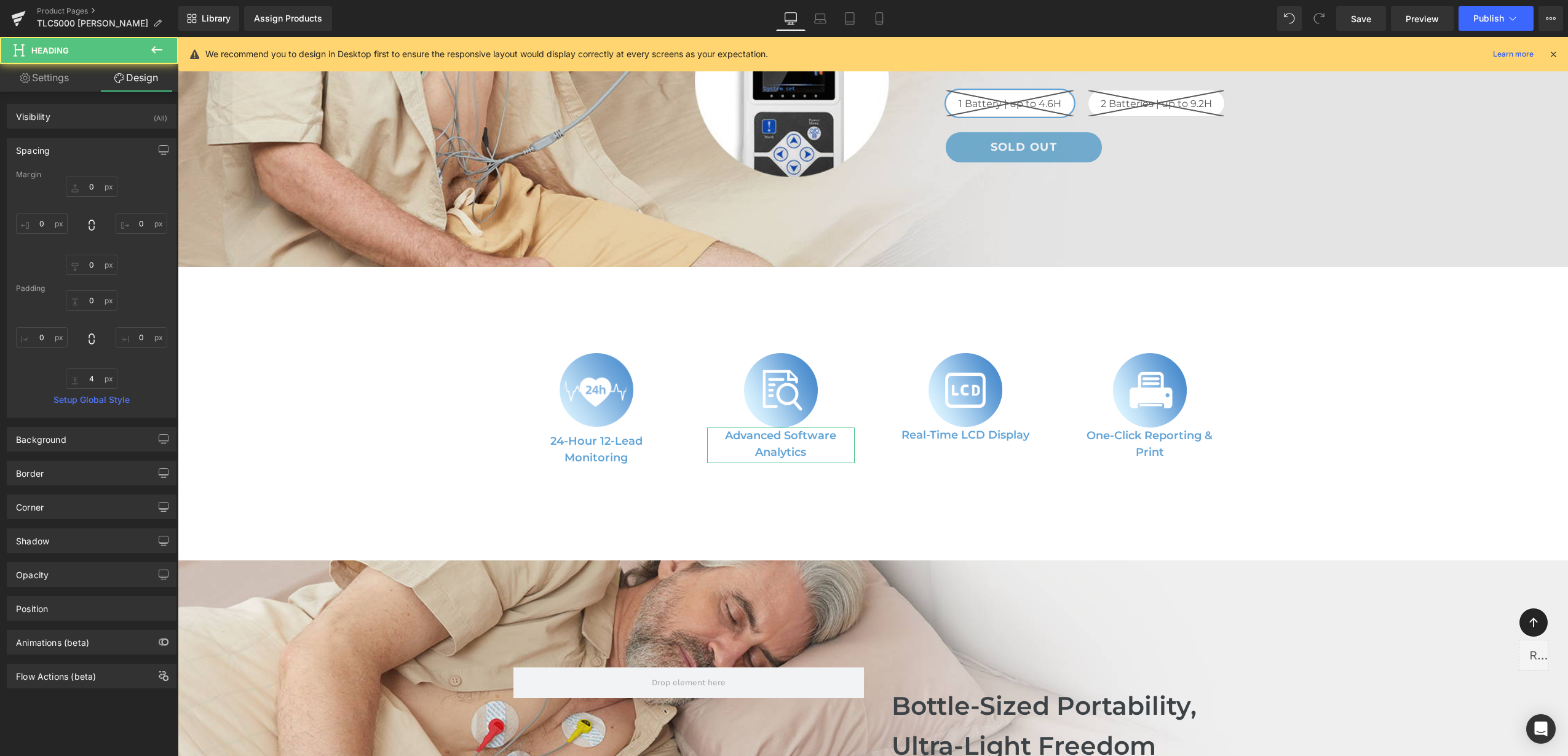
type input "0"
type input "4"
type input "0"
click at [85, 190] on input "0" at bounding box center [91, 186] width 52 height 20
type input "10"
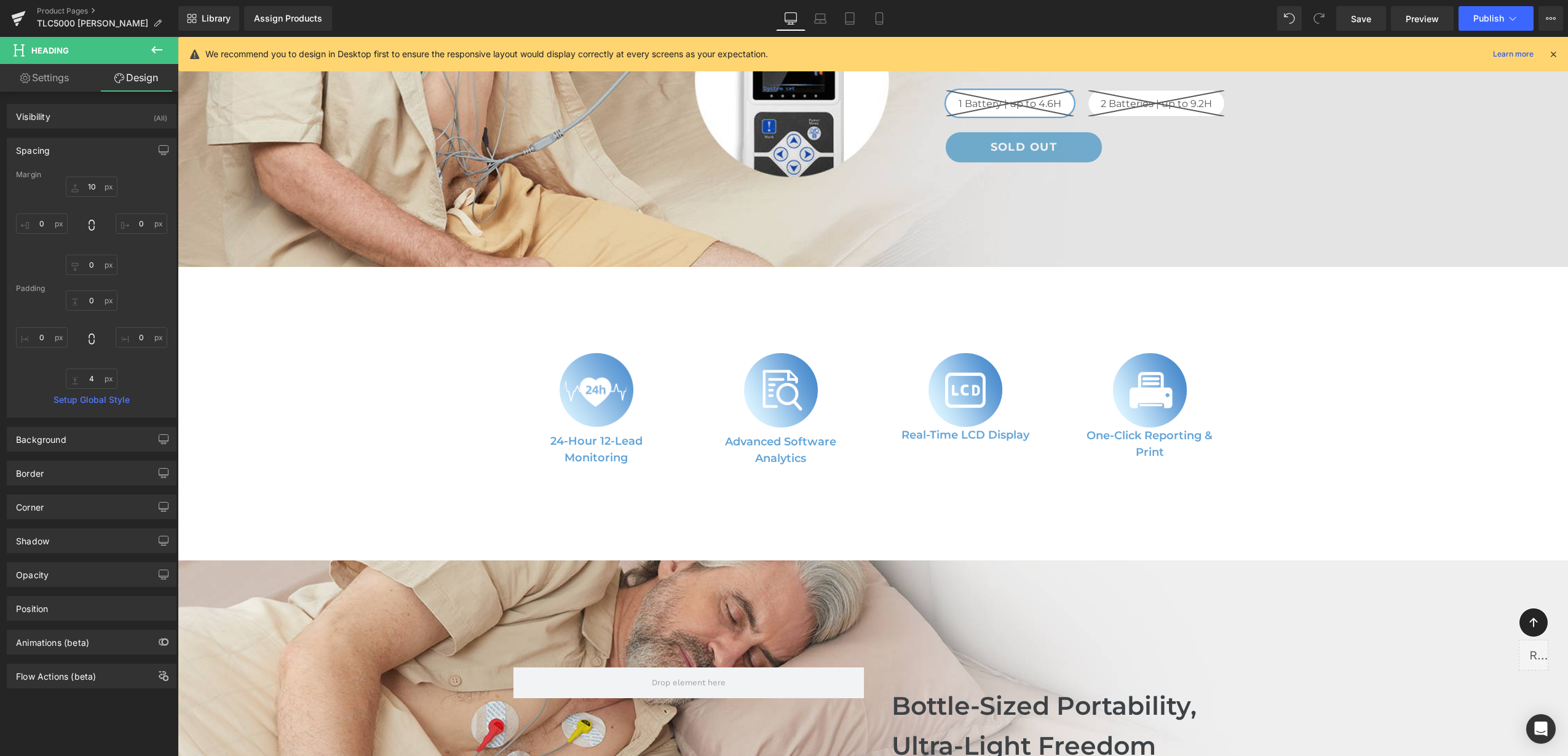
click at [918, 426] on h5 "Real-Time LCD Display" at bounding box center [965, 435] width 147 height 17
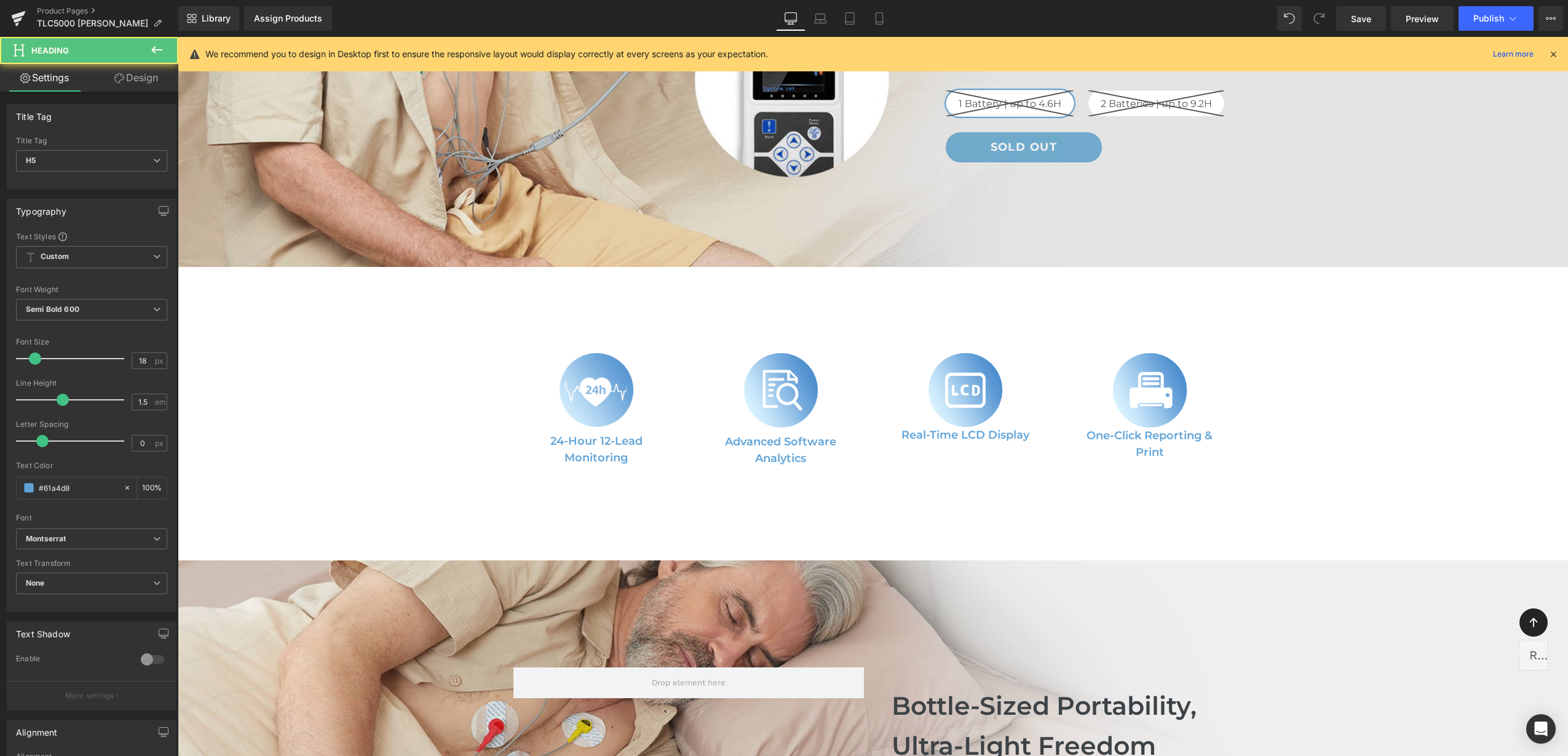
click at [109, 69] on link "Design" at bounding box center [136, 78] width 89 height 28
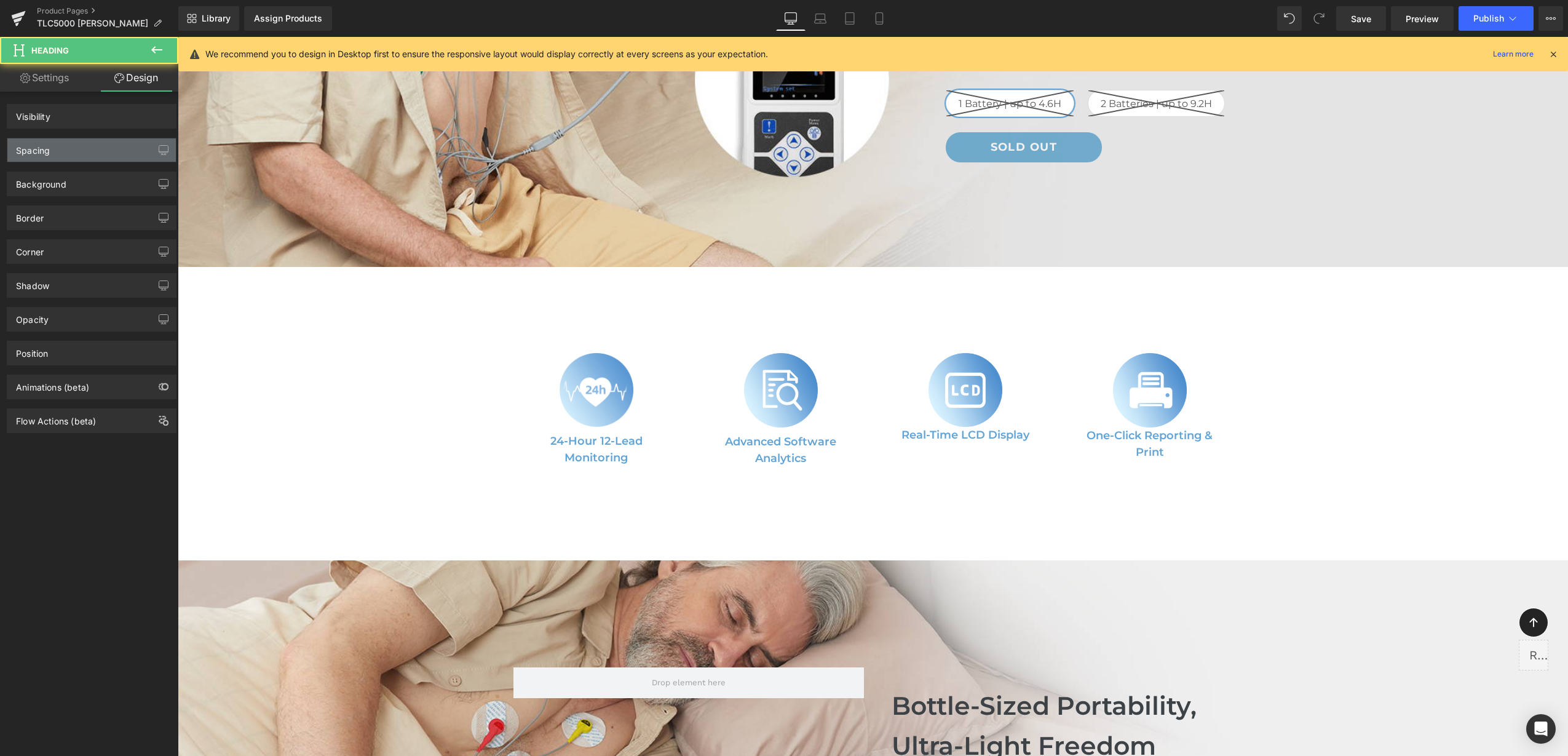
click at [100, 156] on div "Spacing" at bounding box center [91, 150] width 168 height 24
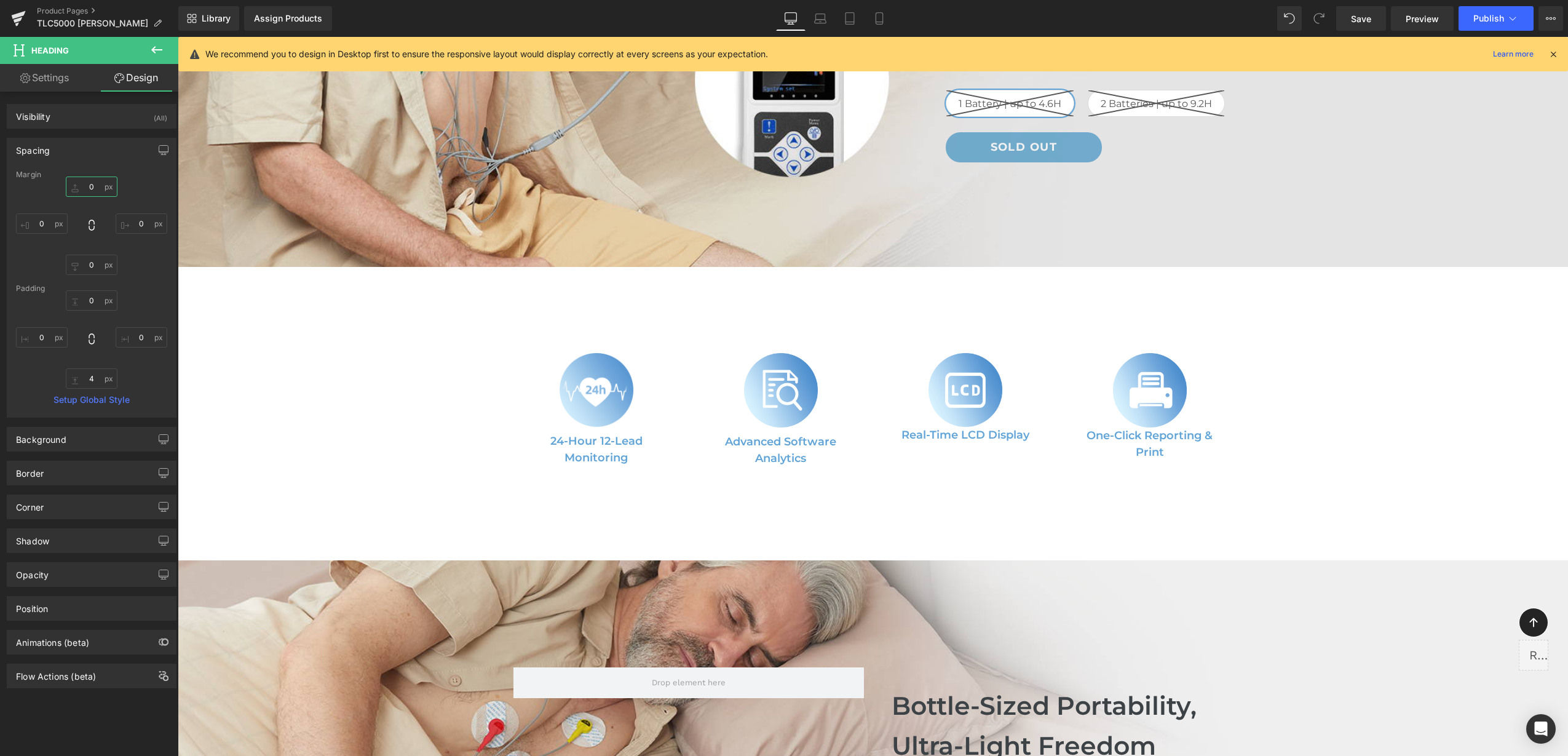
click at [90, 188] on input "0" at bounding box center [91, 186] width 52 height 20
type input "10"
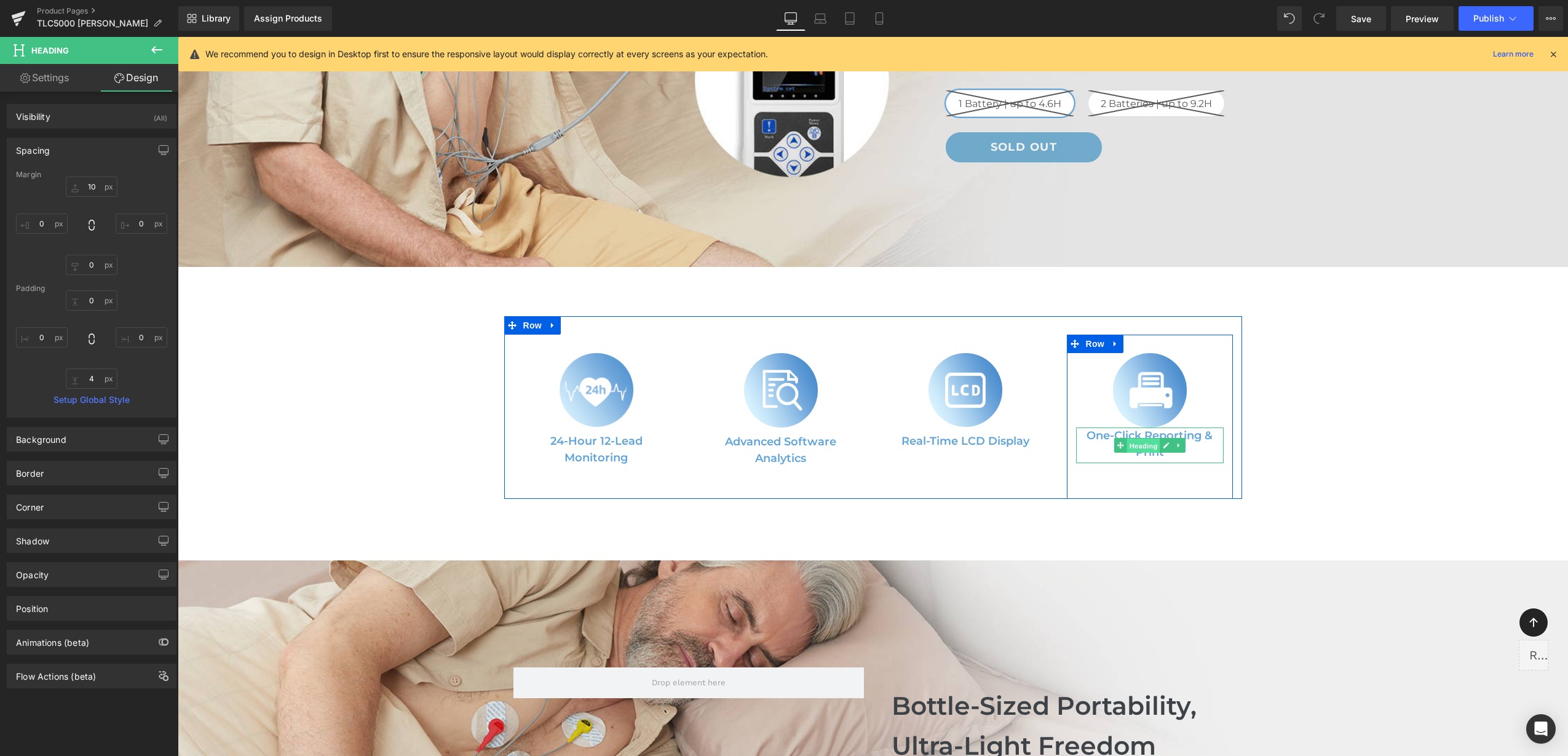
click at [1152, 438] on span "Heading" at bounding box center [1143, 444] width 33 height 15
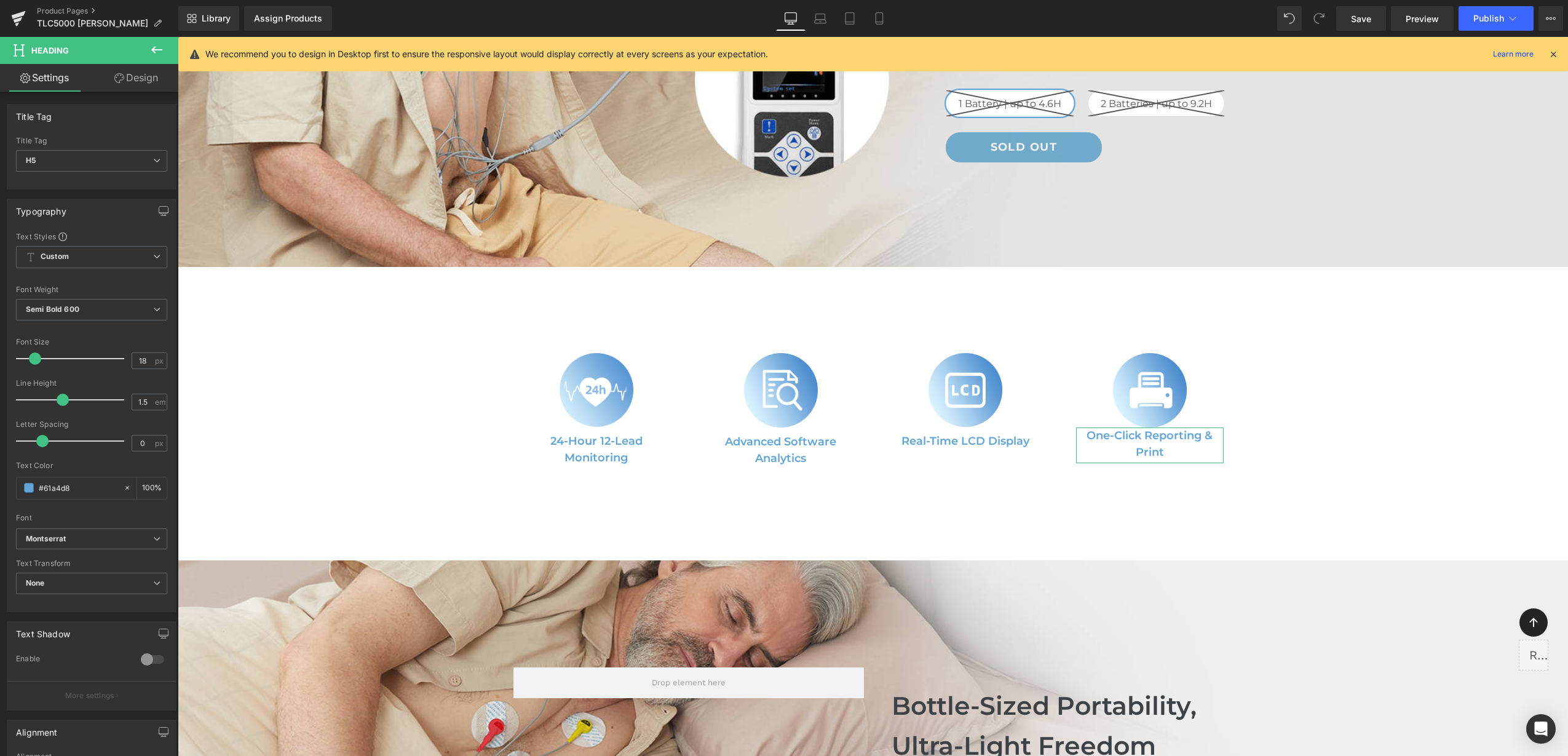
click at [152, 75] on link "Design" at bounding box center [136, 78] width 89 height 28
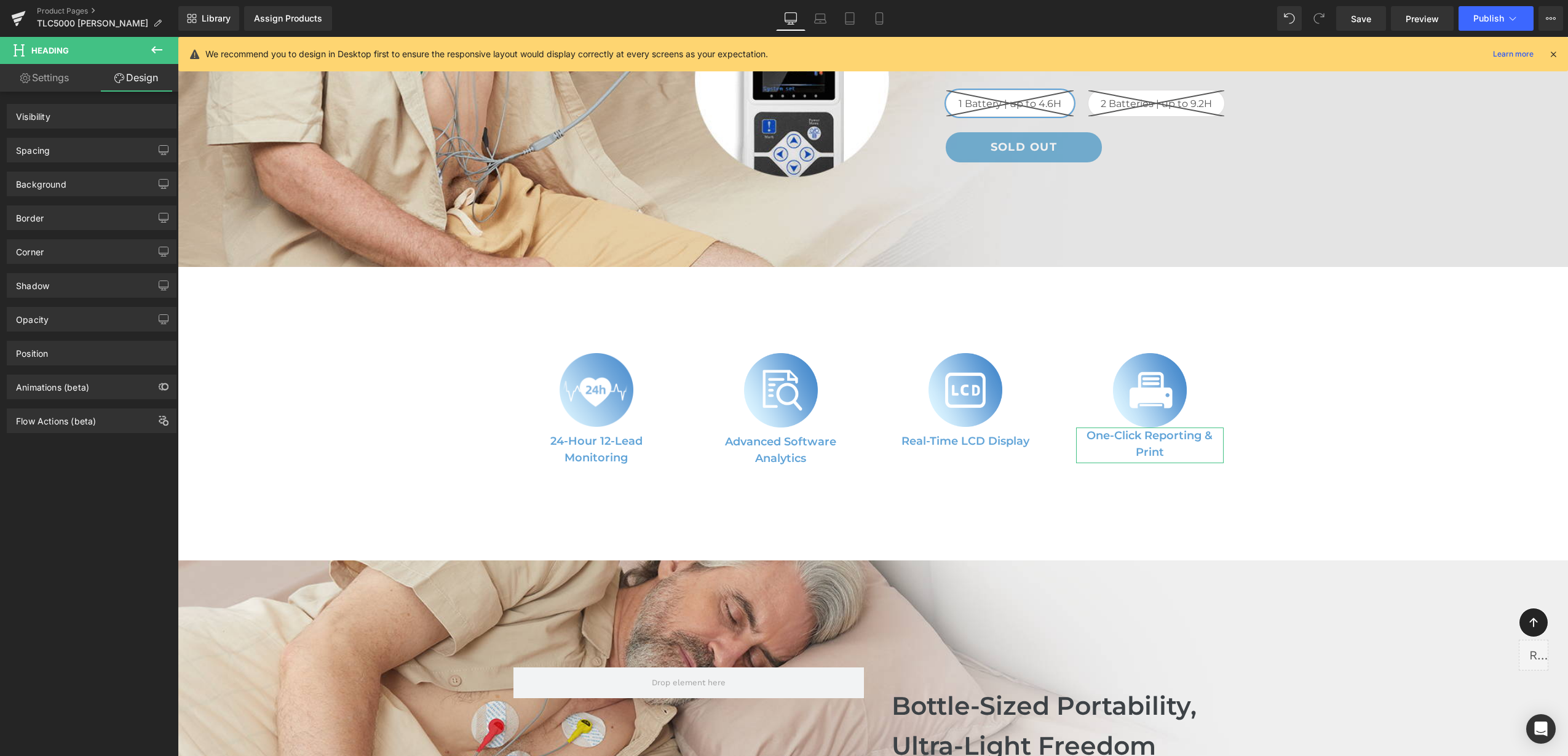
click at [84, 163] on div "Background" at bounding box center [92, 179] width 184 height 34
click at [91, 154] on div "Spacing" at bounding box center [91, 150] width 168 height 24
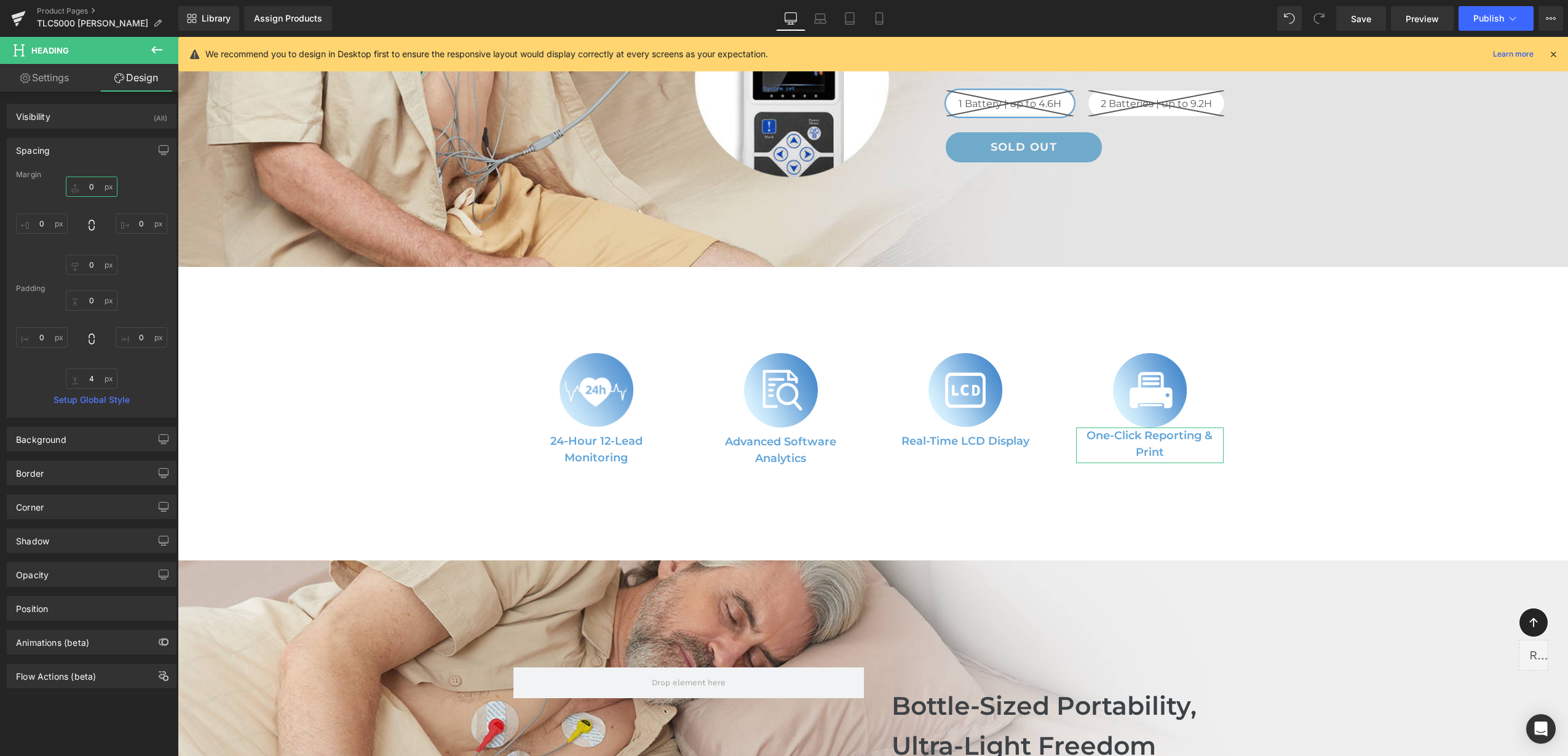
click at [89, 190] on input "0" at bounding box center [91, 186] width 52 height 20
type input "10"
click at [109, 160] on div "Spacing" at bounding box center [91, 150] width 168 height 24
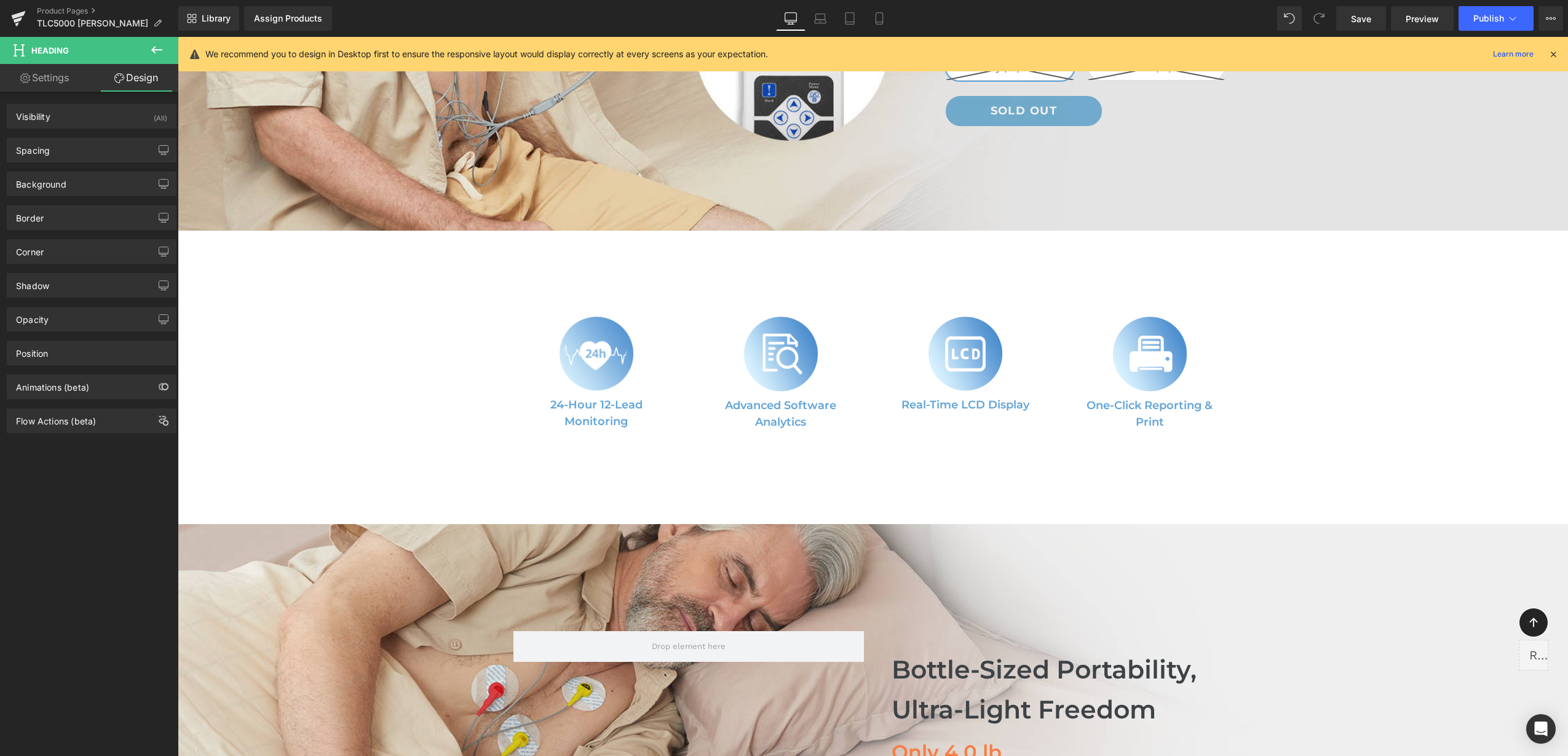
scroll to position [538, 0]
